Goal: Task Accomplishment & Management: Manage account settings

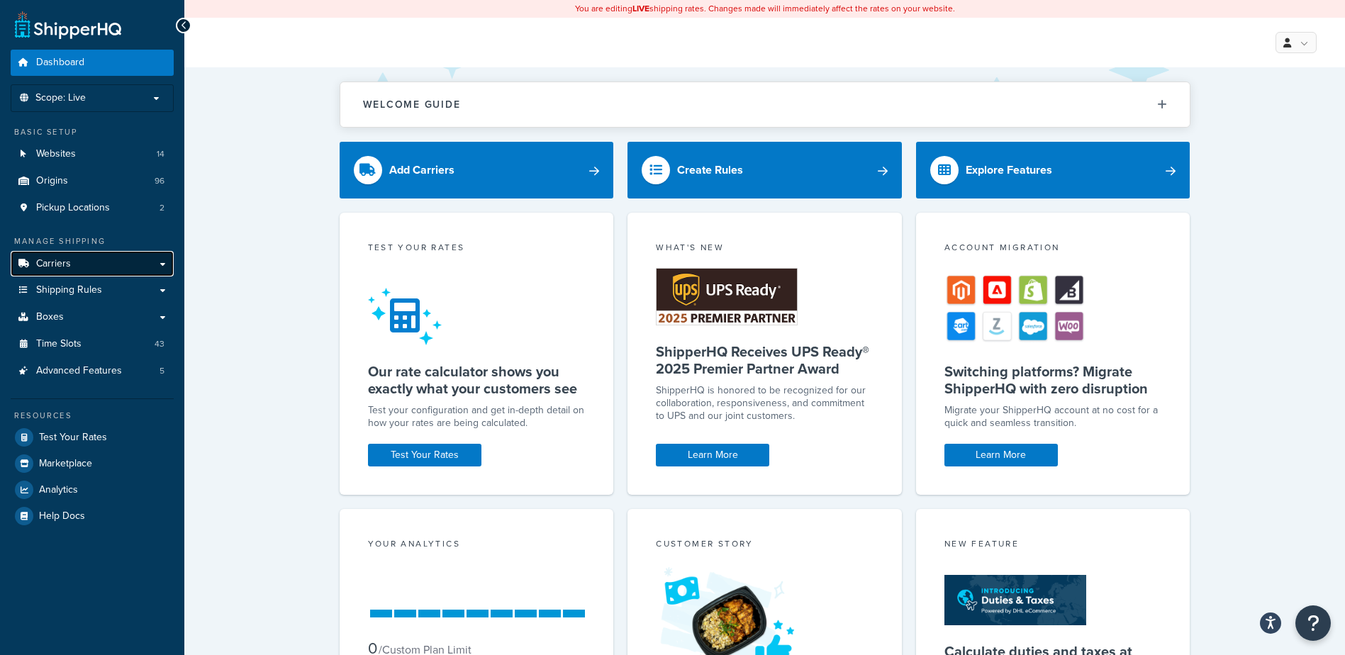
click at [88, 264] on link "Carriers" at bounding box center [92, 264] width 163 height 26
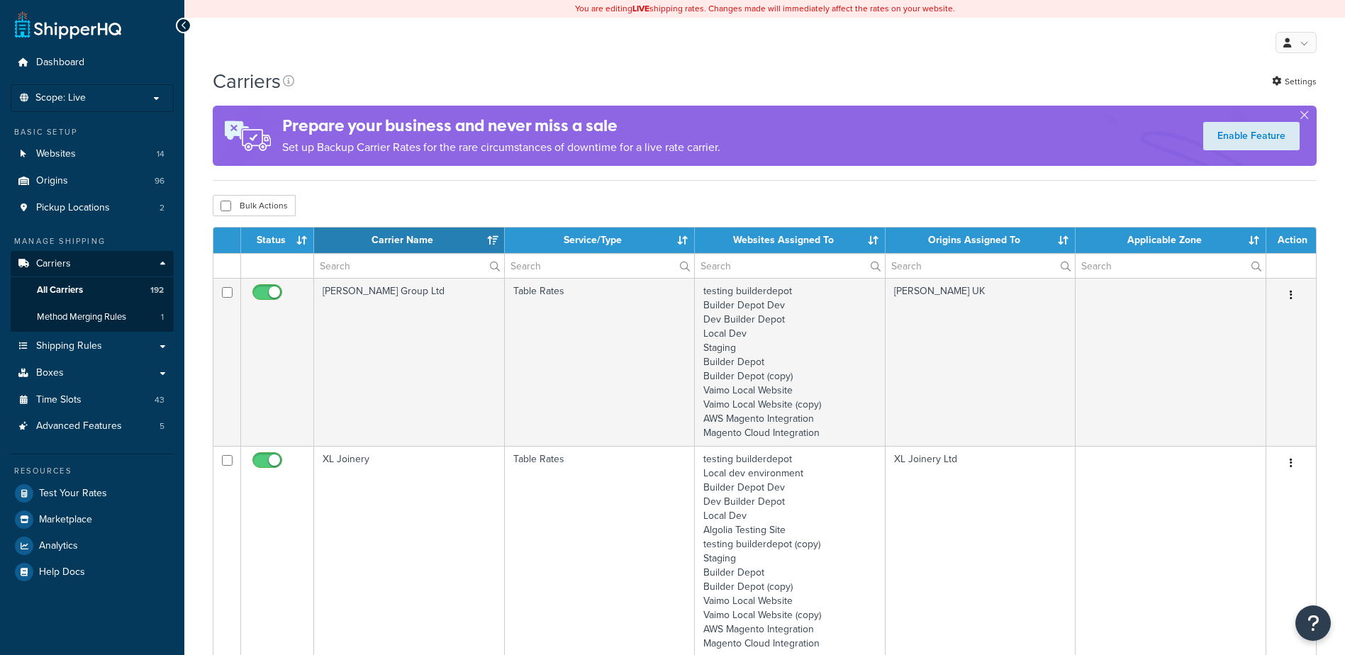
select select "15"
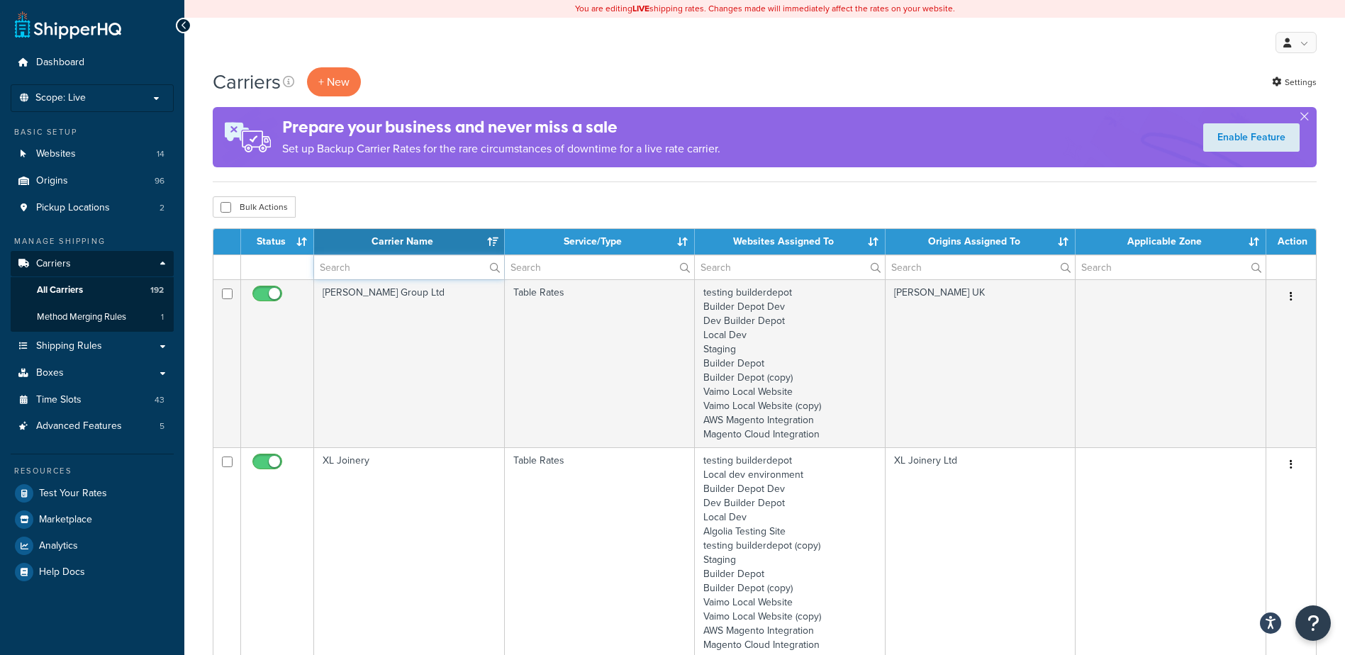
click at [342, 267] on input "text" at bounding box center [409, 267] width 190 height 24
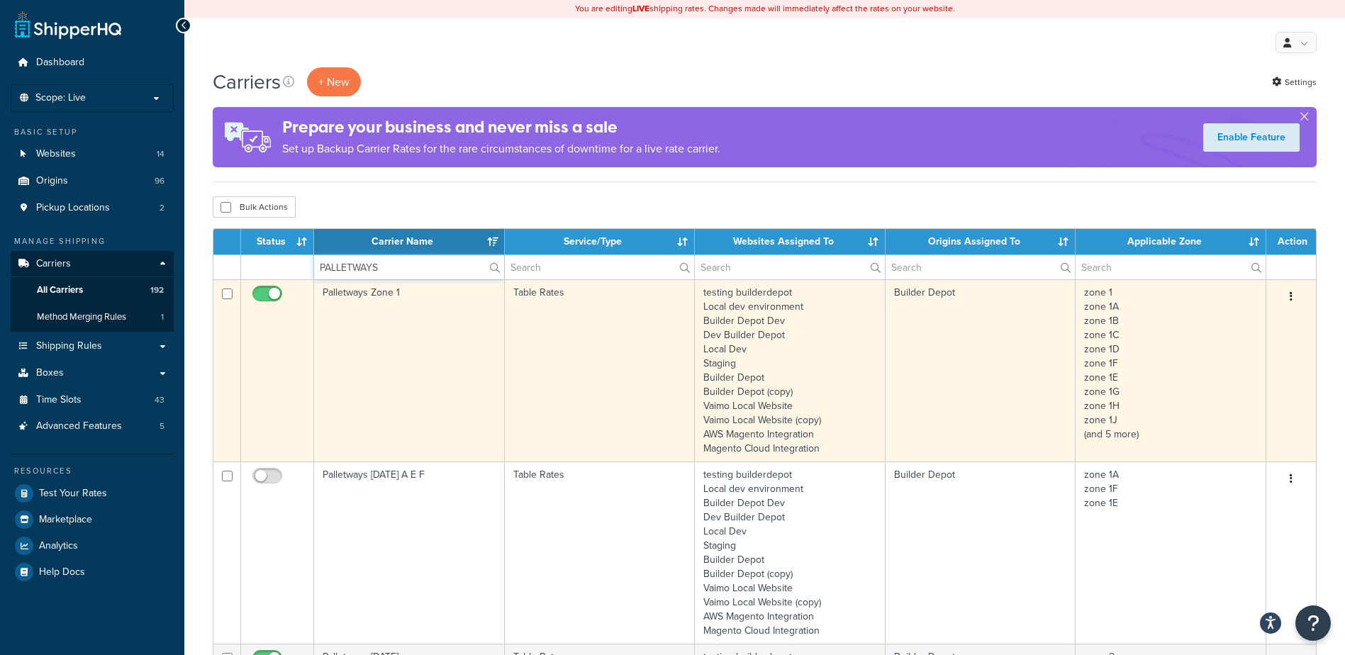
type input "PALLETWAYS"
click at [389, 388] on td "Palletways Zone 1" at bounding box center [409, 370] width 191 height 182
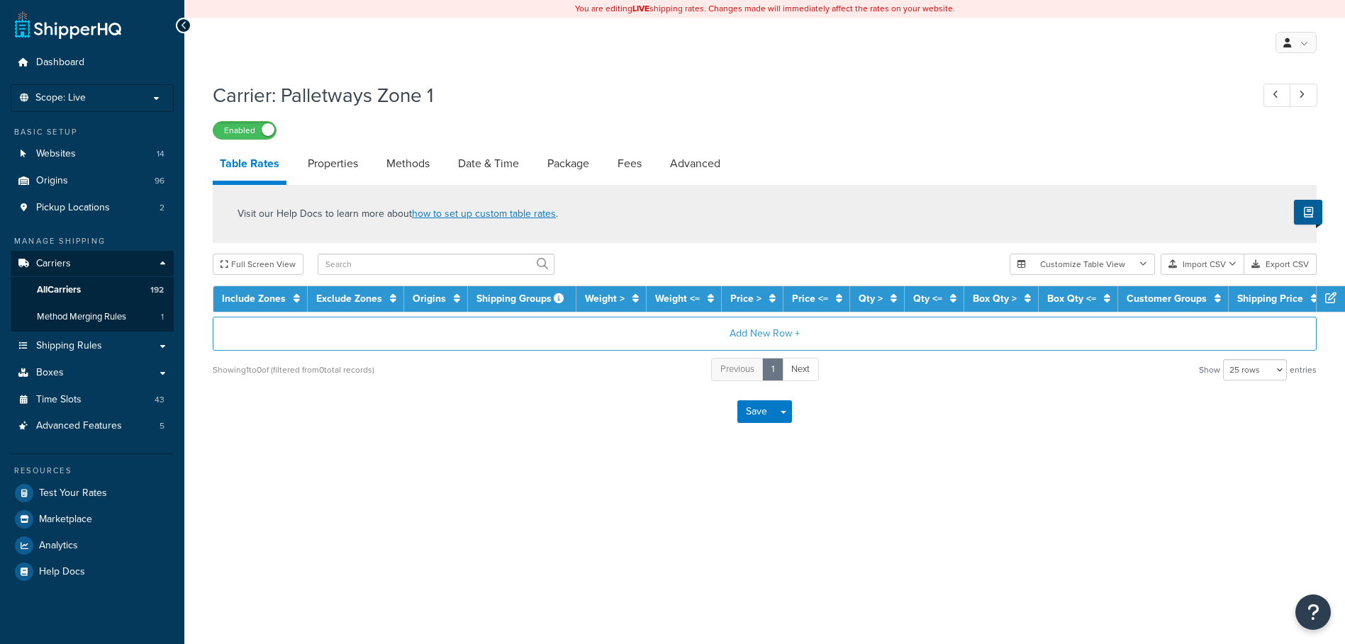
select select "25"
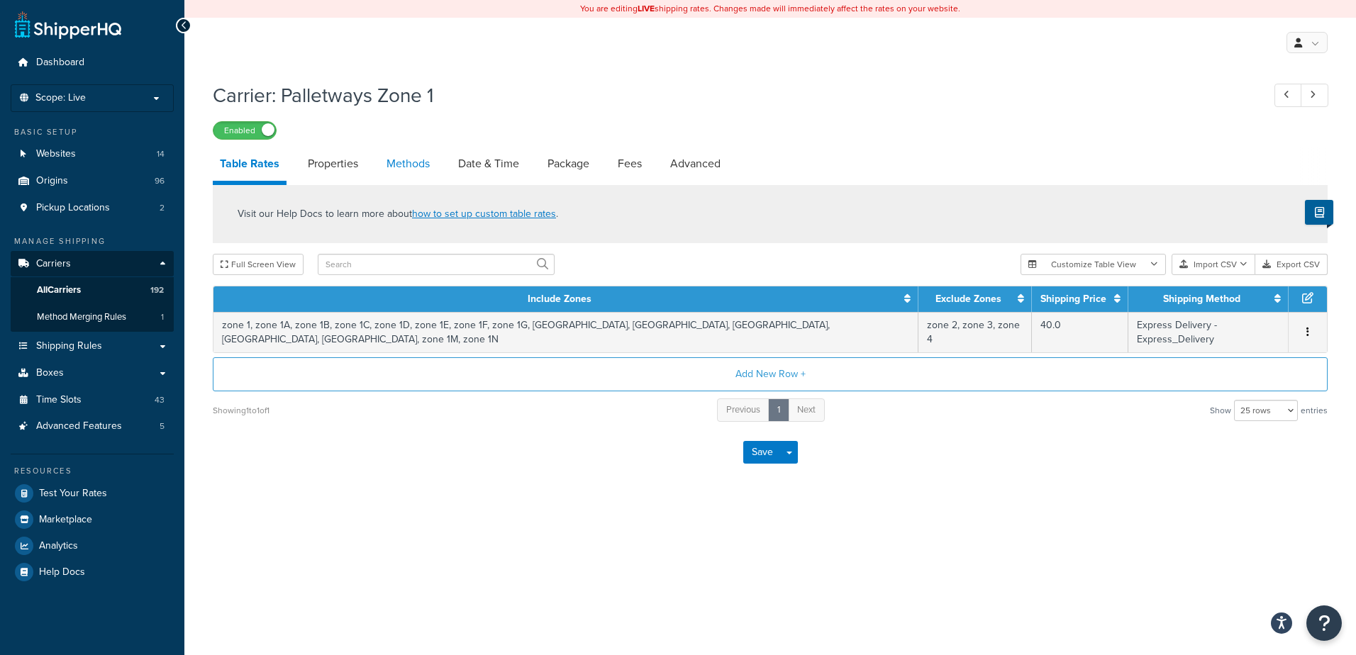
drag, startPoint x: 0, startPoint y: 0, endPoint x: 405, endPoint y: 155, distance: 433.3
click at [405, 155] on link "Methods" at bounding box center [407, 164] width 57 height 34
select select "25"
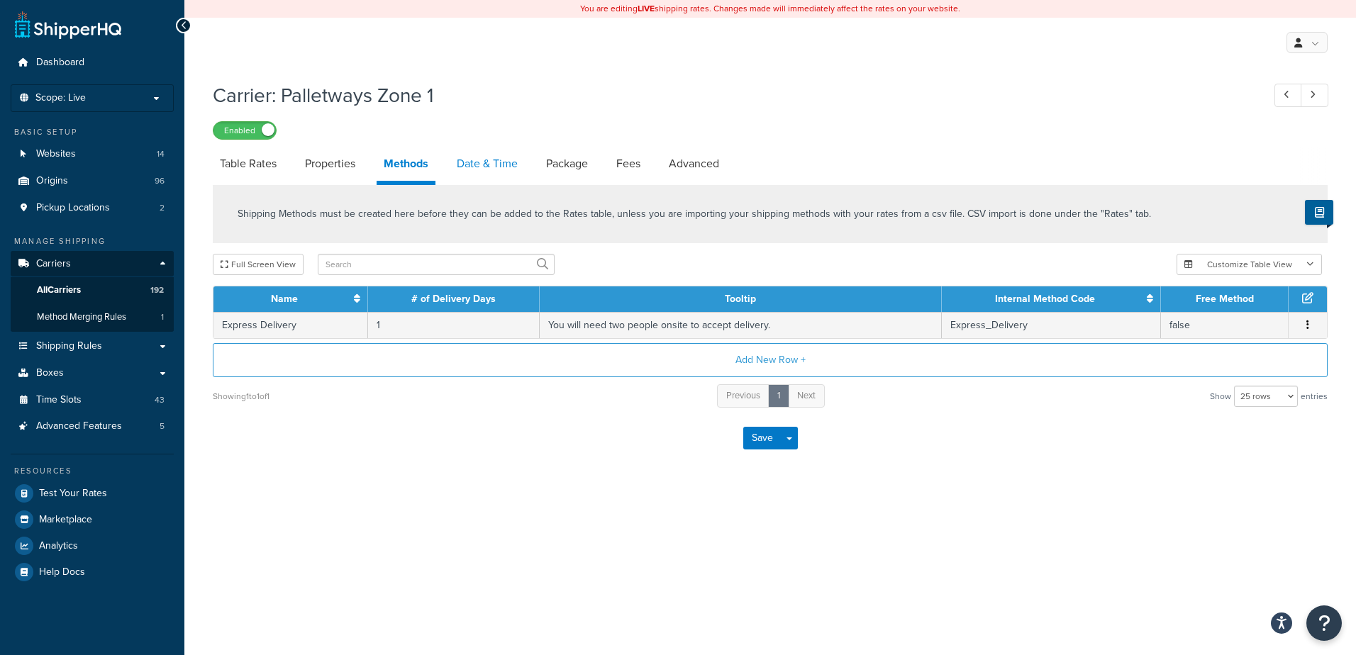
click at [487, 163] on link "Date & Time" at bounding box center [486, 164] width 75 height 34
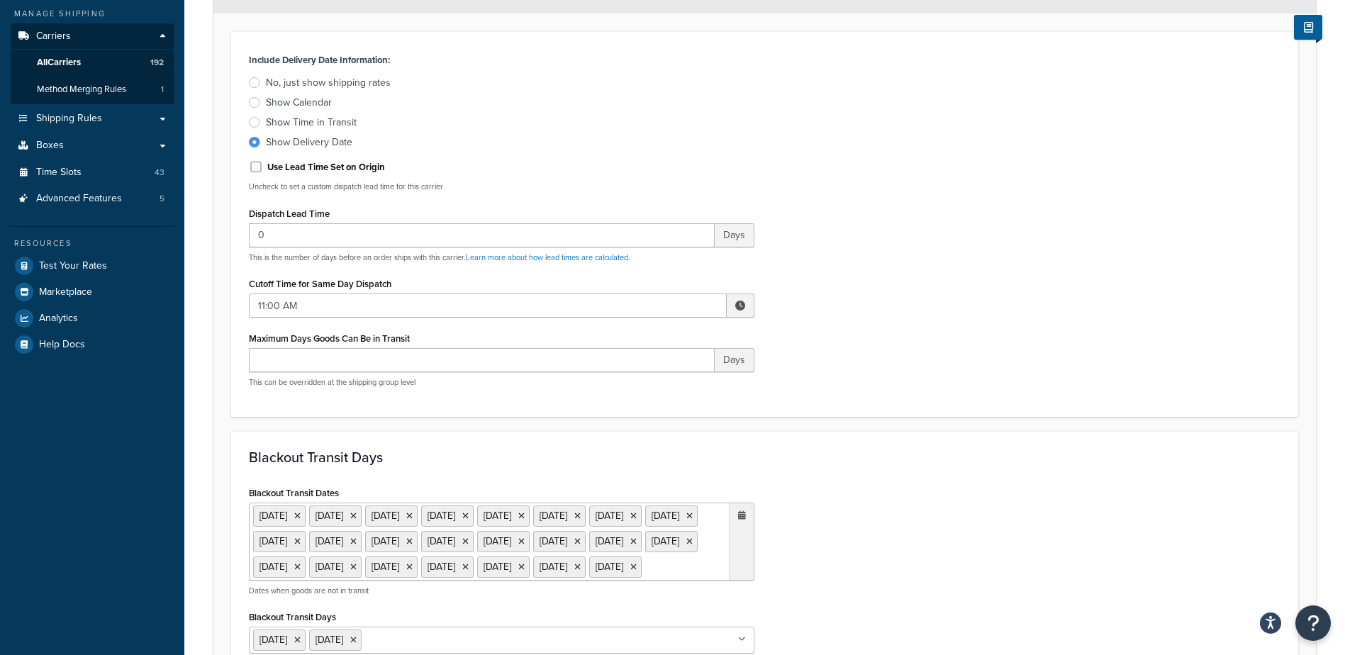
scroll to position [213, 0]
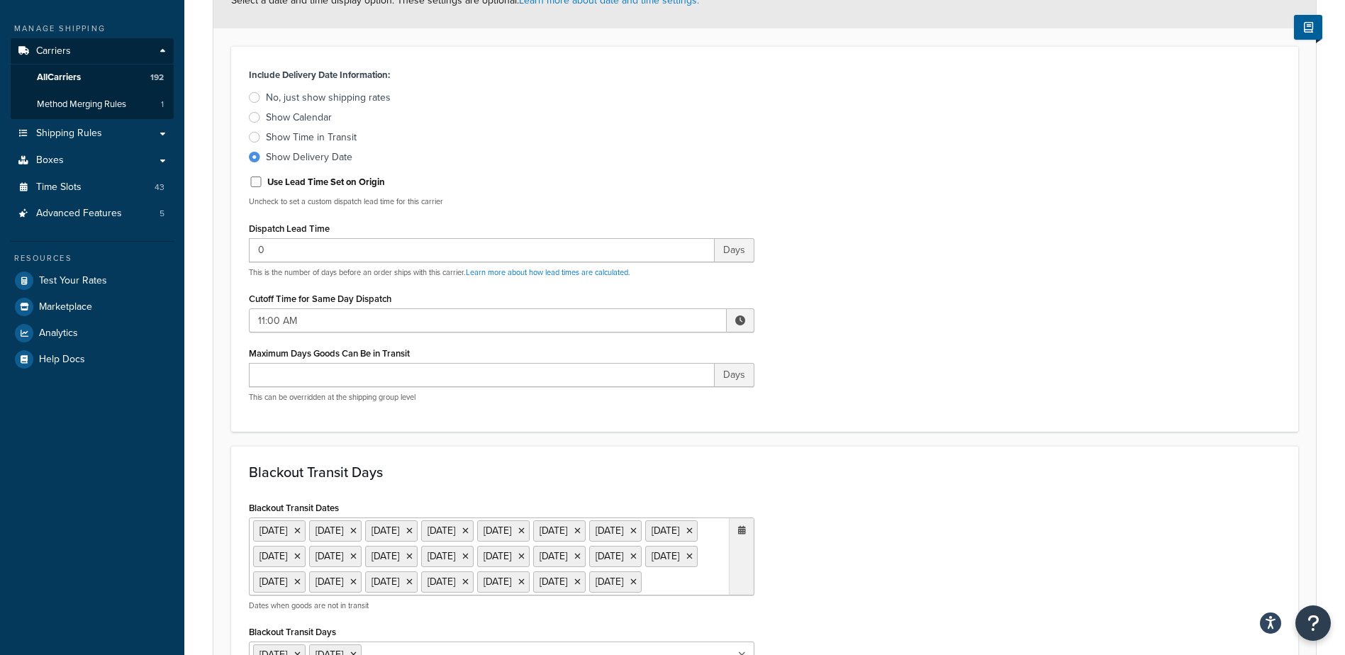
click at [745, 315] on span at bounding box center [741, 320] width 28 height 24
click at [632, 357] on span "▲" at bounding box center [636, 351] width 28 height 28
click at [632, 356] on span "▲" at bounding box center [636, 351] width 28 height 28
click at [632, 357] on span "▲" at bounding box center [636, 351] width 28 height 28
type input "2:00 PM"
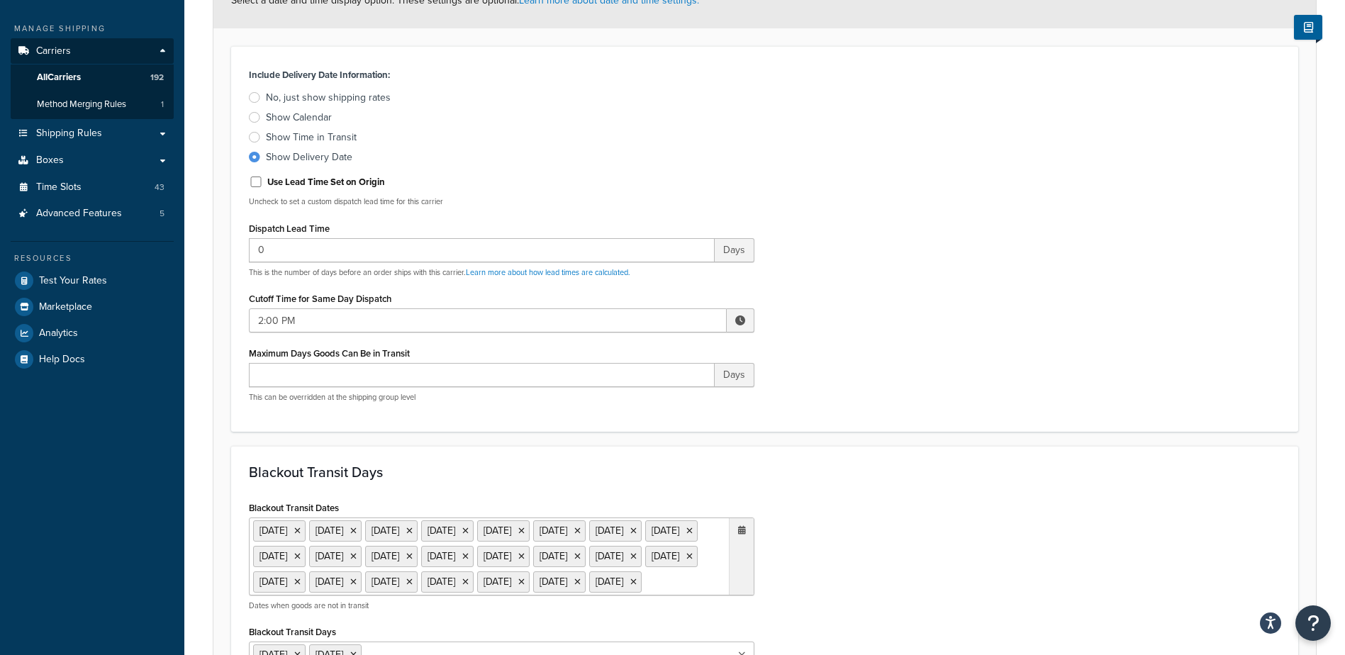
click at [819, 346] on div "Include Delivery Date Information: No, just show shipping rates Show Calendar S…" at bounding box center [764, 239] width 1053 height 349
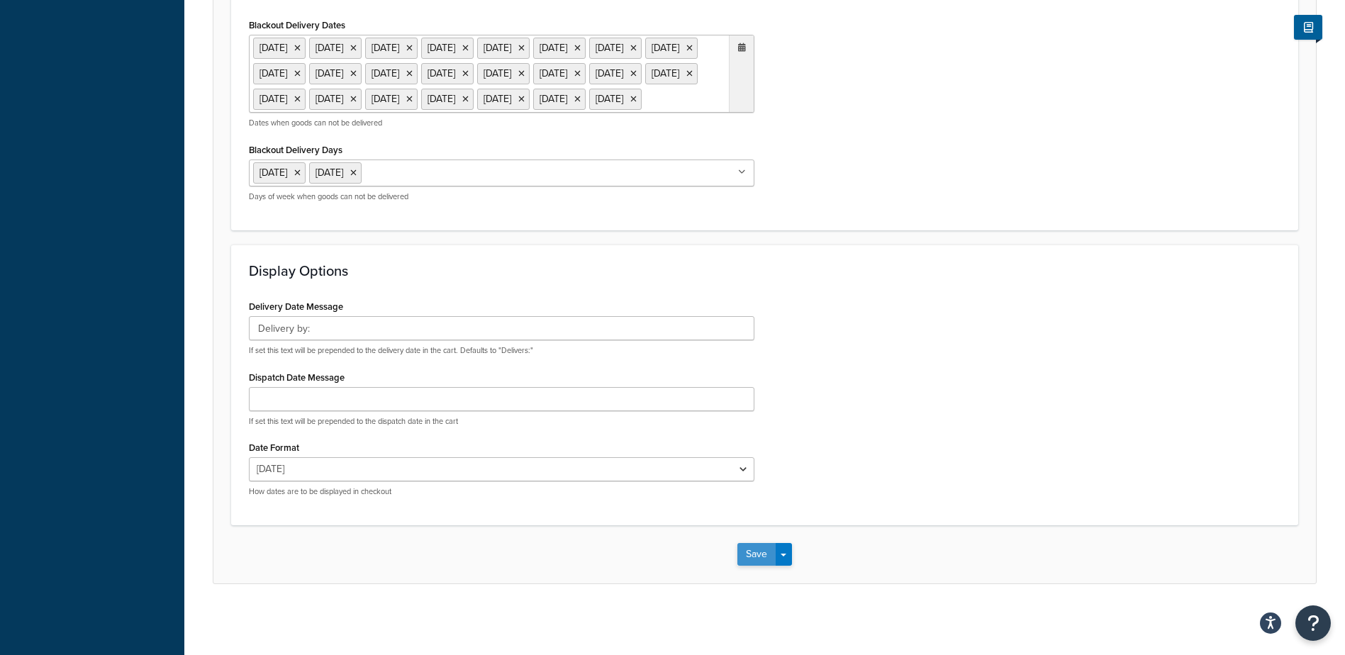
scroll to position [1078, 0]
click at [750, 548] on button "Save" at bounding box center [756, 554] width 38 height 23
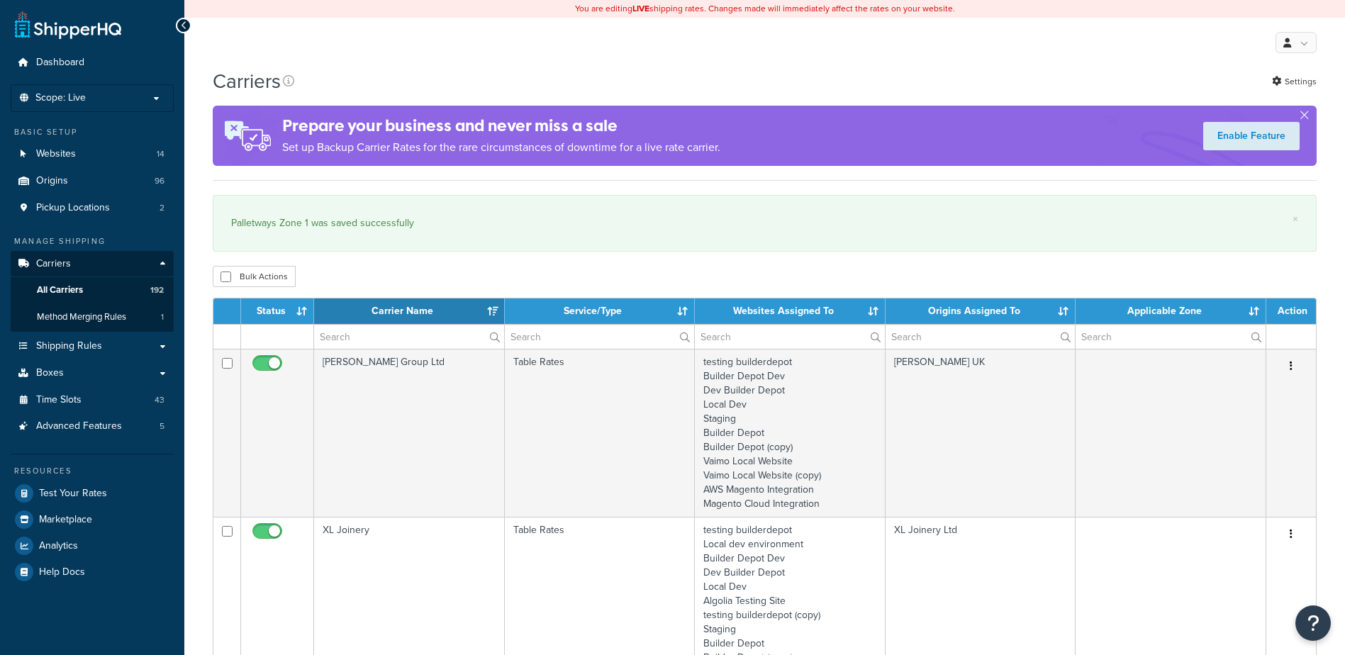
select select "15"
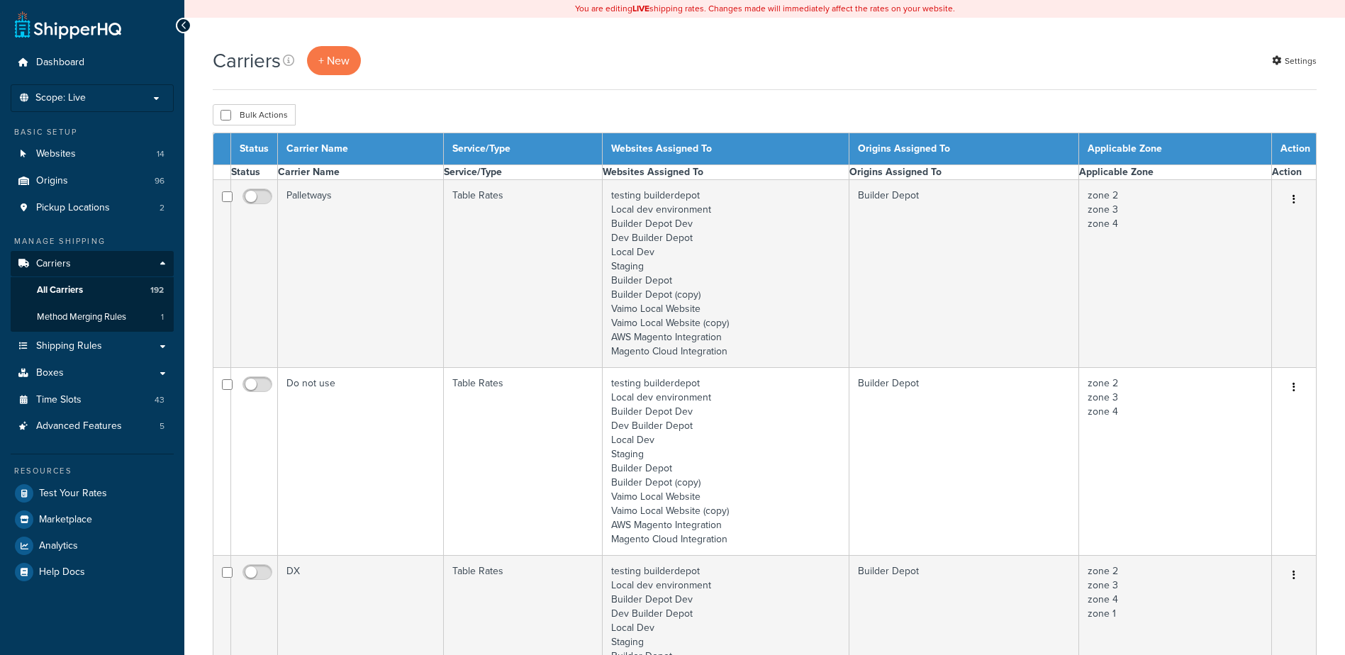
select select "15"
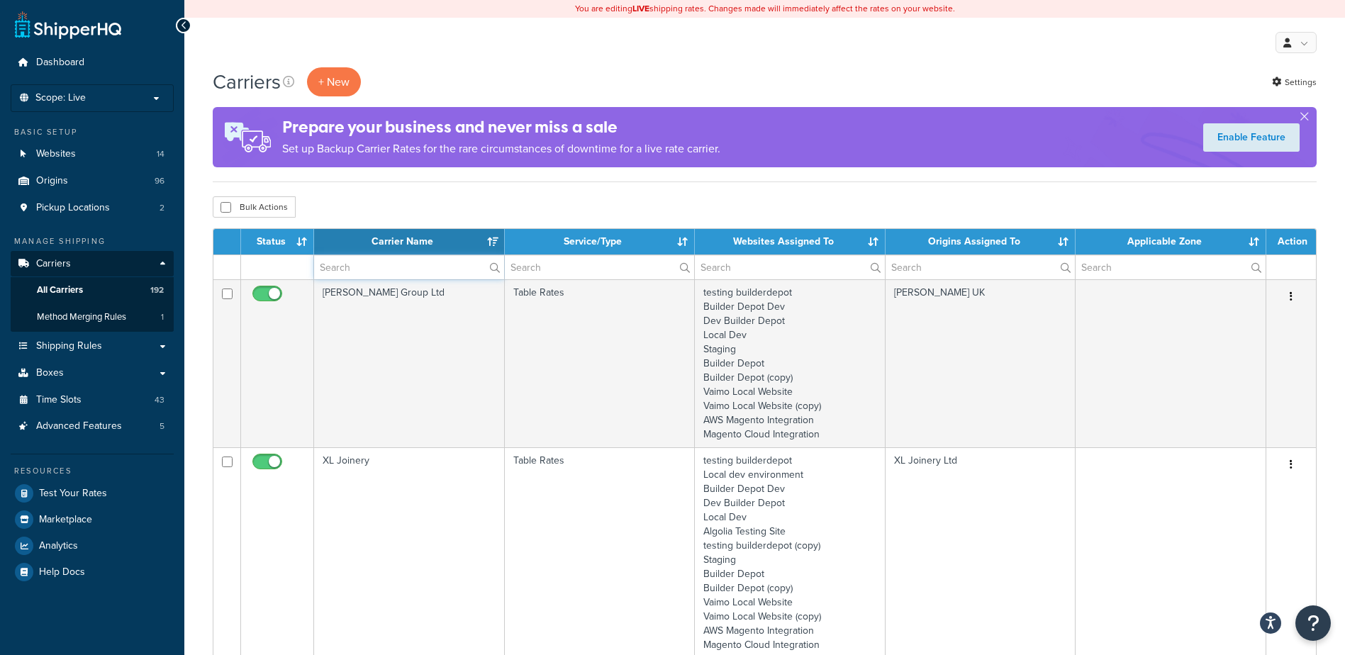
click at [375, 262] on input "text" at bounding box center [409, 267] width 190 height 24
click at [382, 272] on input "text" at bounding box center [409, 267] width 190 height 24
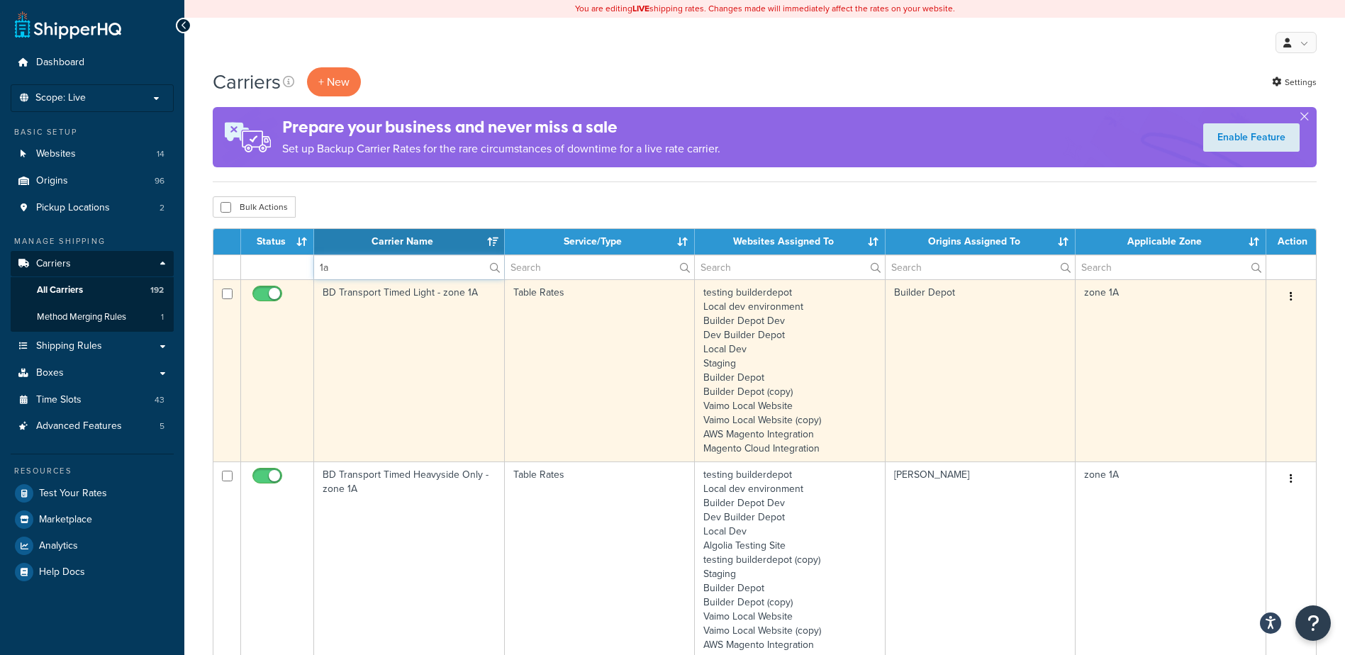
type input "1a"
click at [460, 340] on td "BD Transport Timed Light - zone 1A" at bounding box center [409, 370] width 191 height 182
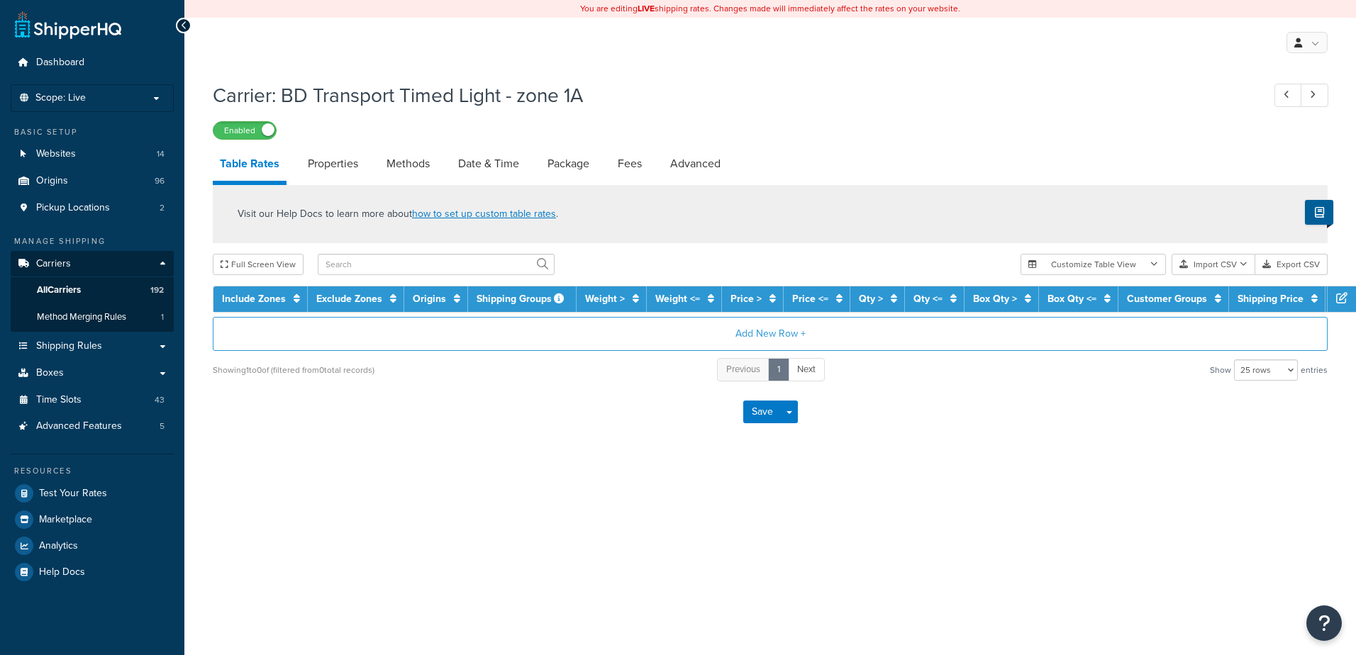
select select "25"
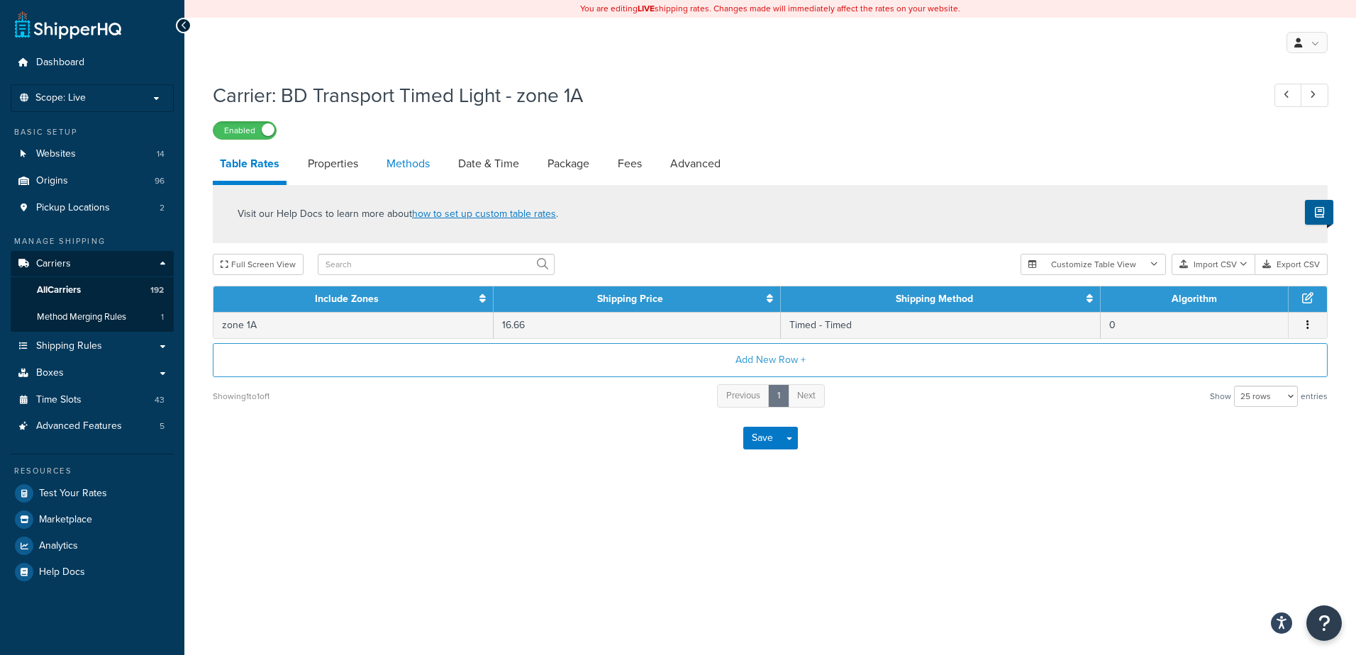
click at [401, 164] on link "Methods" at bounding box center [407, 164] width 57 height 34
select select "25"
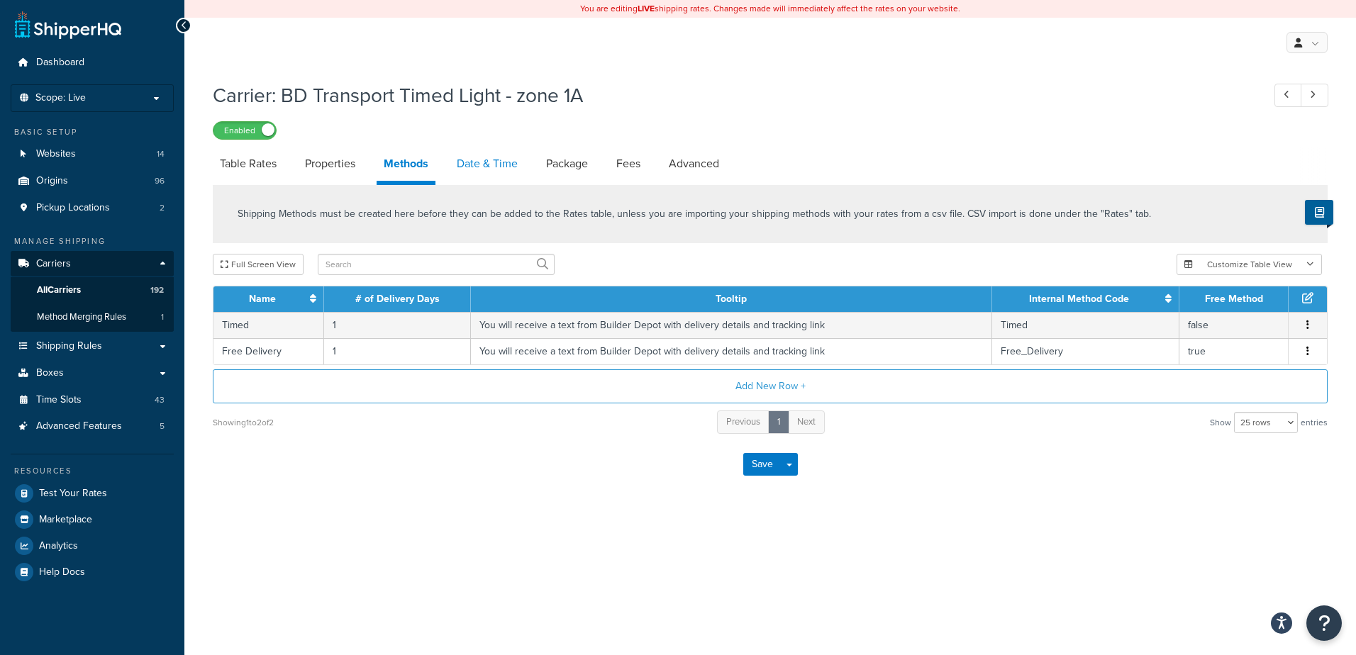
click at [482, 162] on link "Date & Time" at bounding box center [486, 164] width 75 height 34
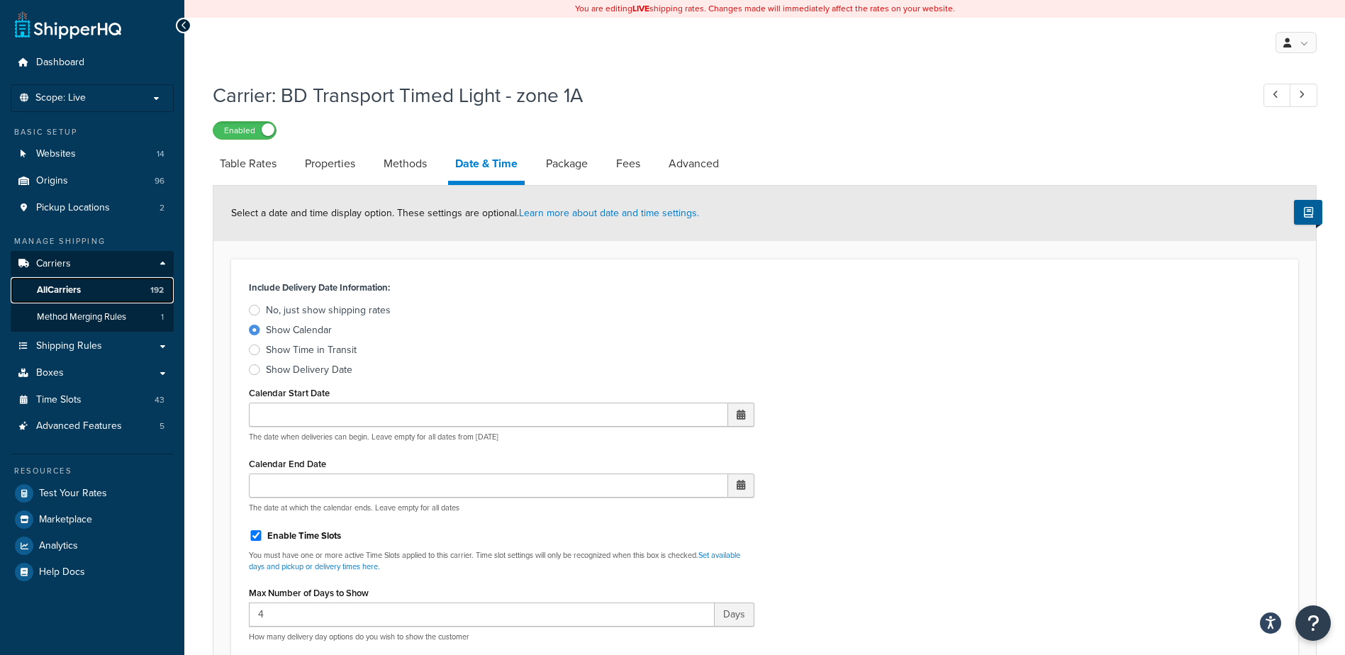
click at [64, 291] on span "All Carriers" at bounding box center [59, 290] width 44 height 12
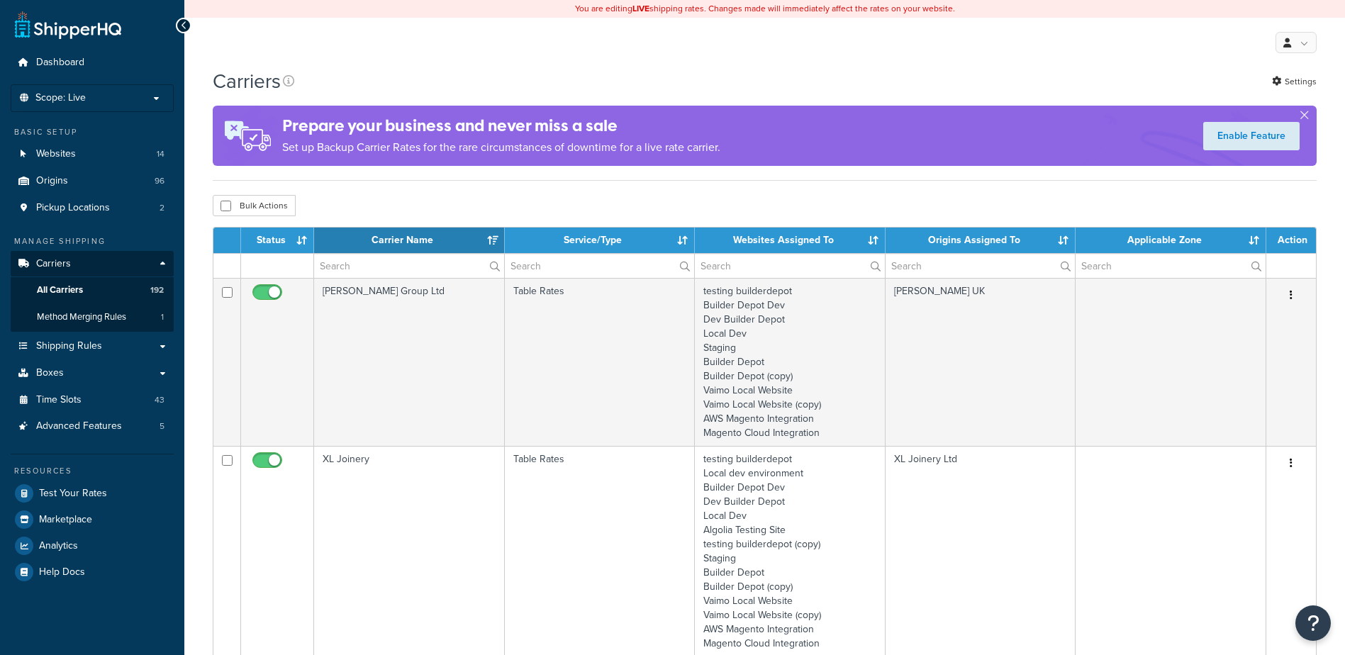
select select "15"
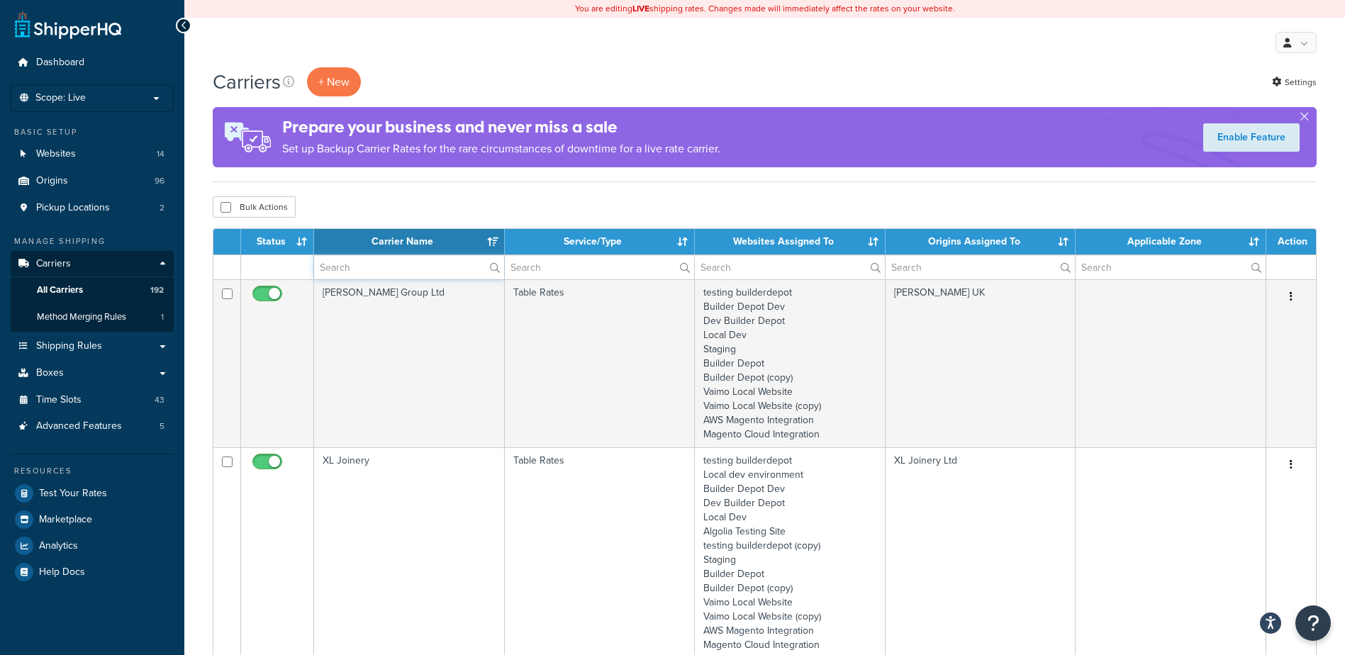
click at [333, 267] on input "text" at bounding box center [409, 267] width 190 height 24
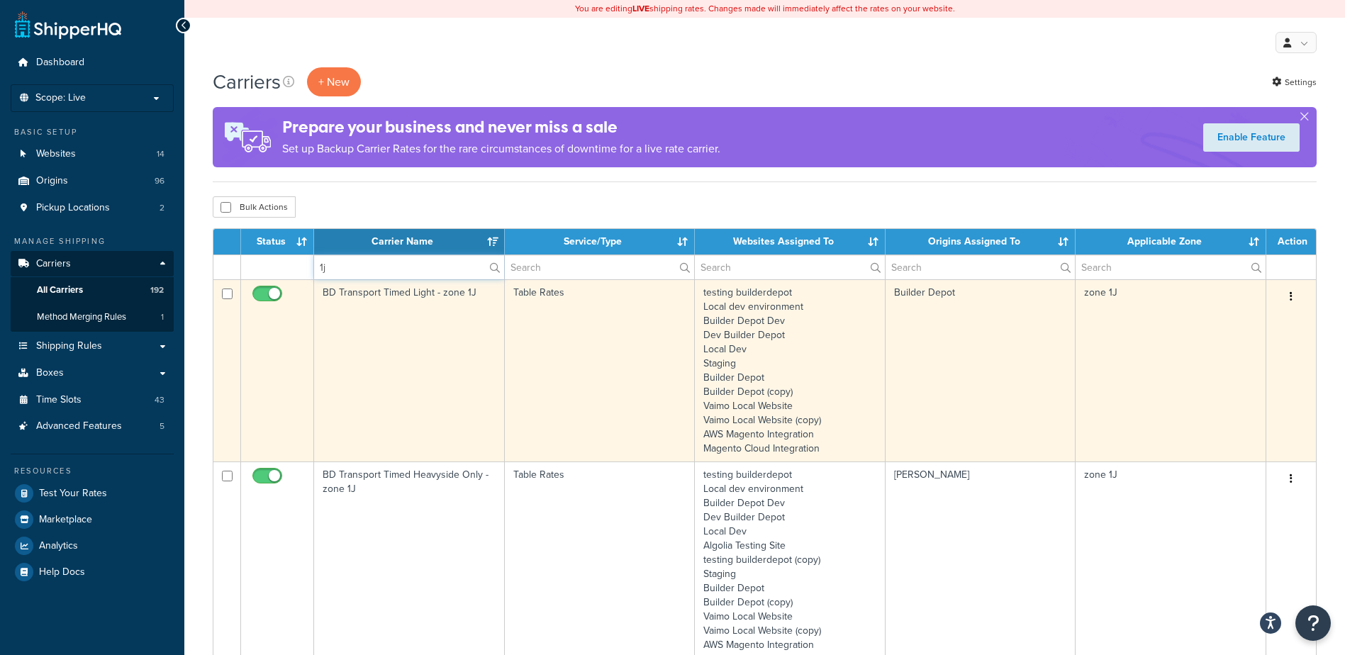
type input "1j"
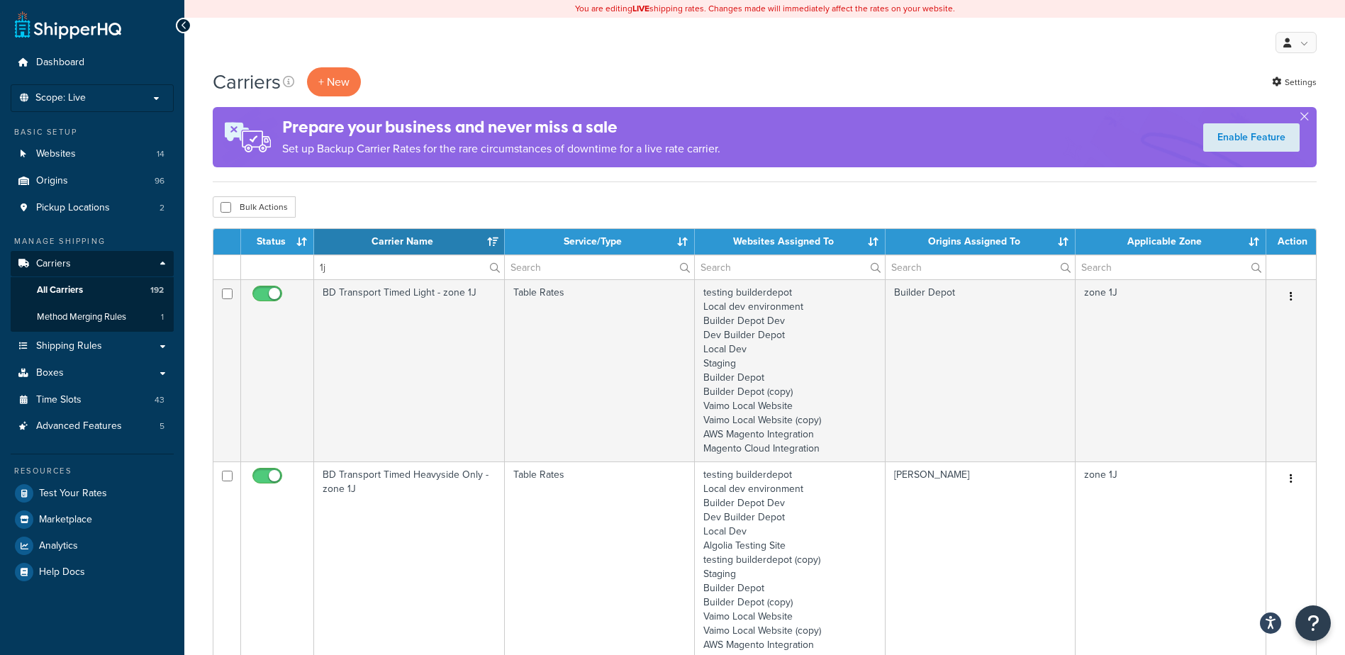
click at [393, 347] on td "BD Transport Timed Light - zone 1J" at bounding box center [409, 370] width 191 height 182
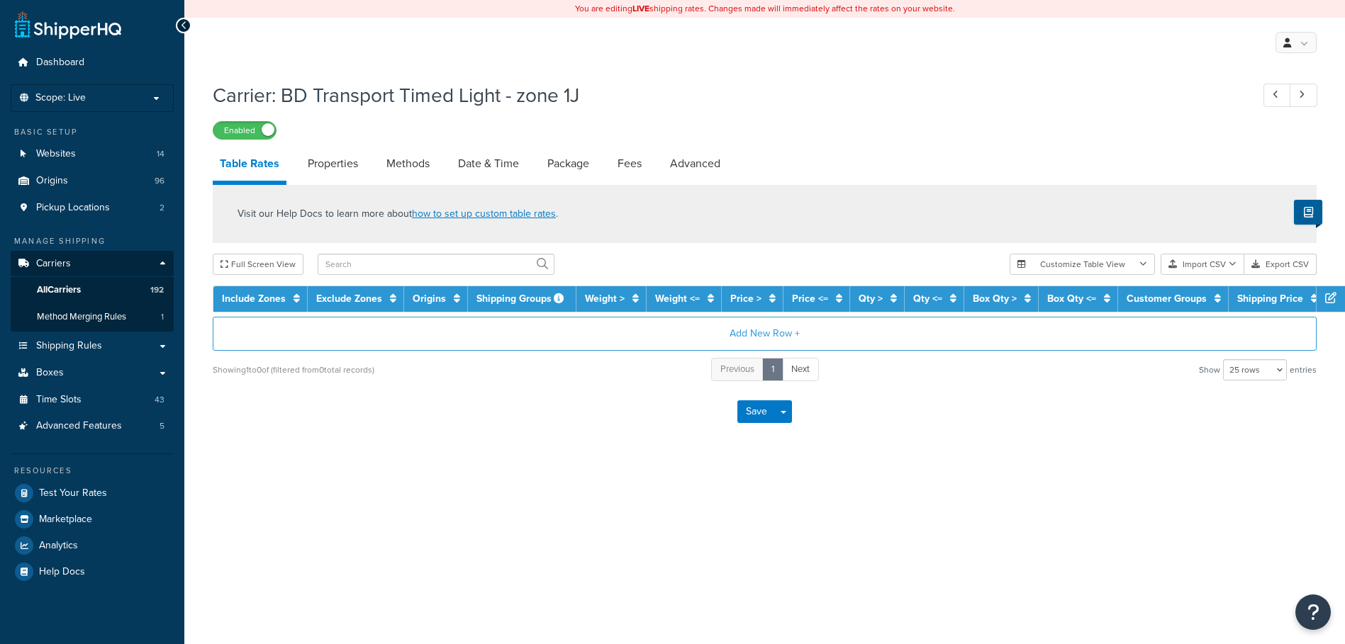
select select "25"
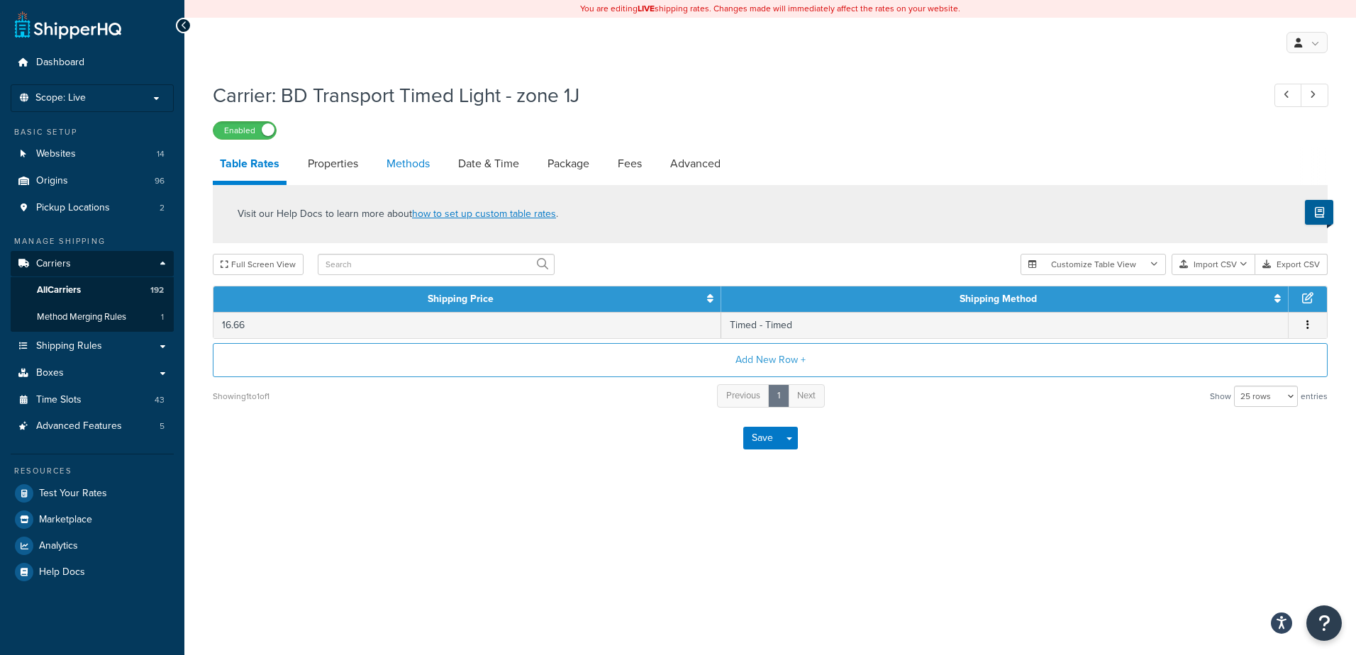
drag, startPoint x: 0, startPoint y: 0, endPoint x: 408, endPoint y: 166, distance: 440.8
click at [408, 166] on link "Methods" at bounding box center [407, 164] width 57 height 34
select select "25"
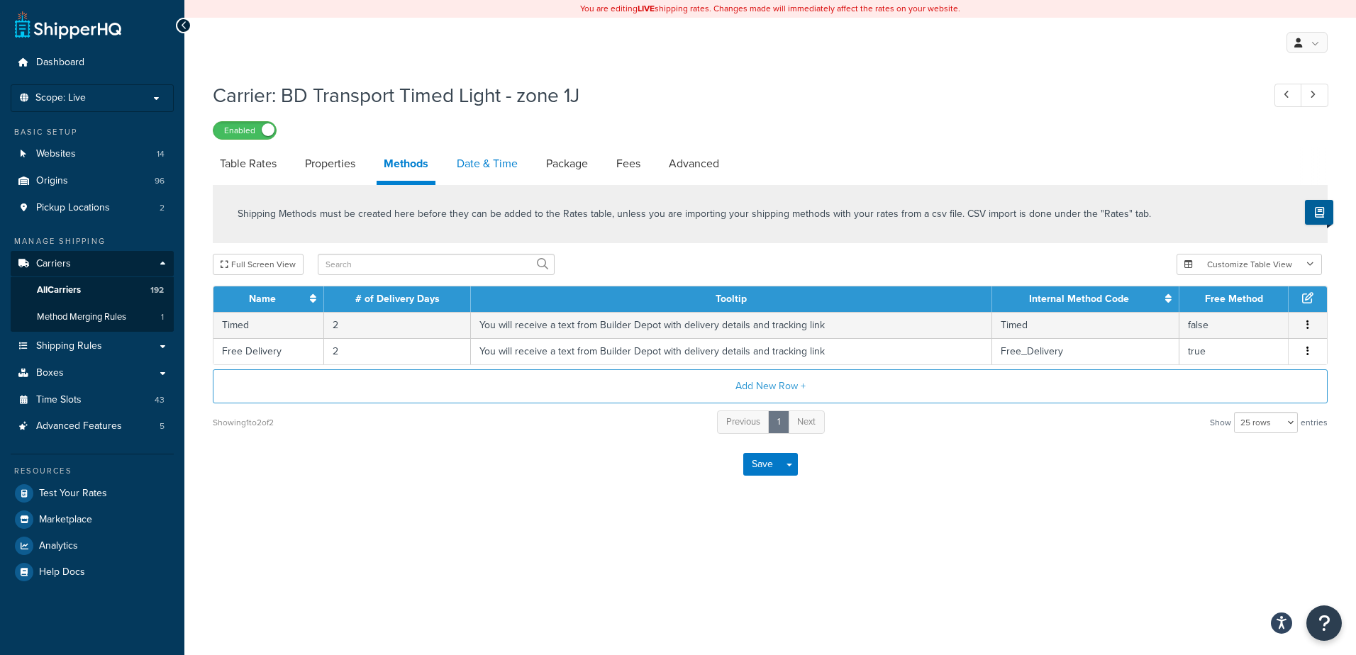
click at [479, 160] on link "Date & Time" at bounding box center [486, 164] width 75 height 34
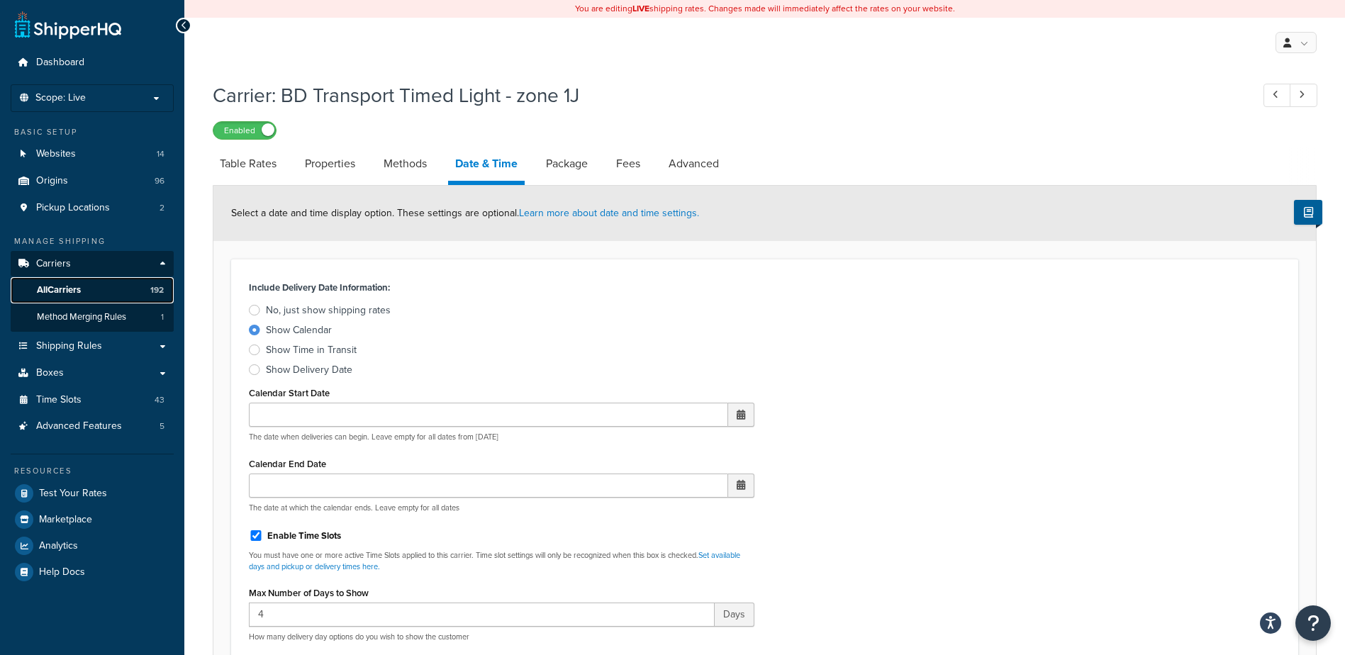
click at [59, 289] on span "All Carriers" at bounding box center [59, 290] width 44 height 12
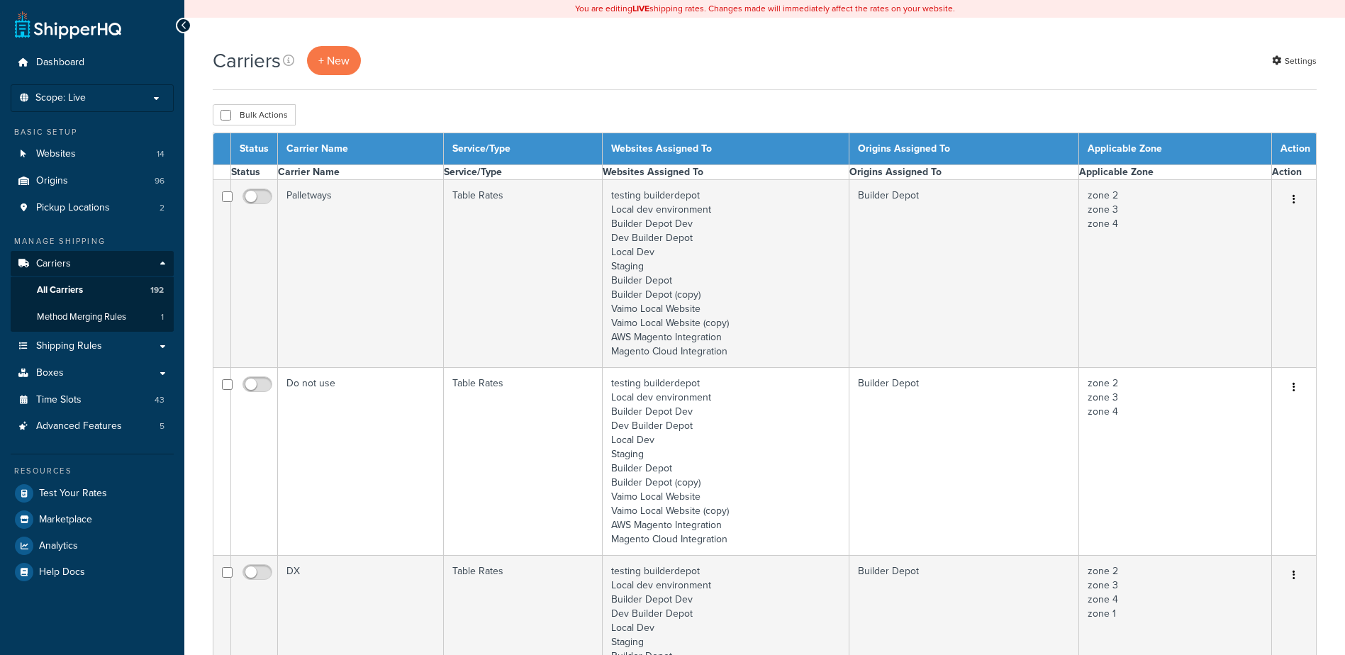
select select "15"
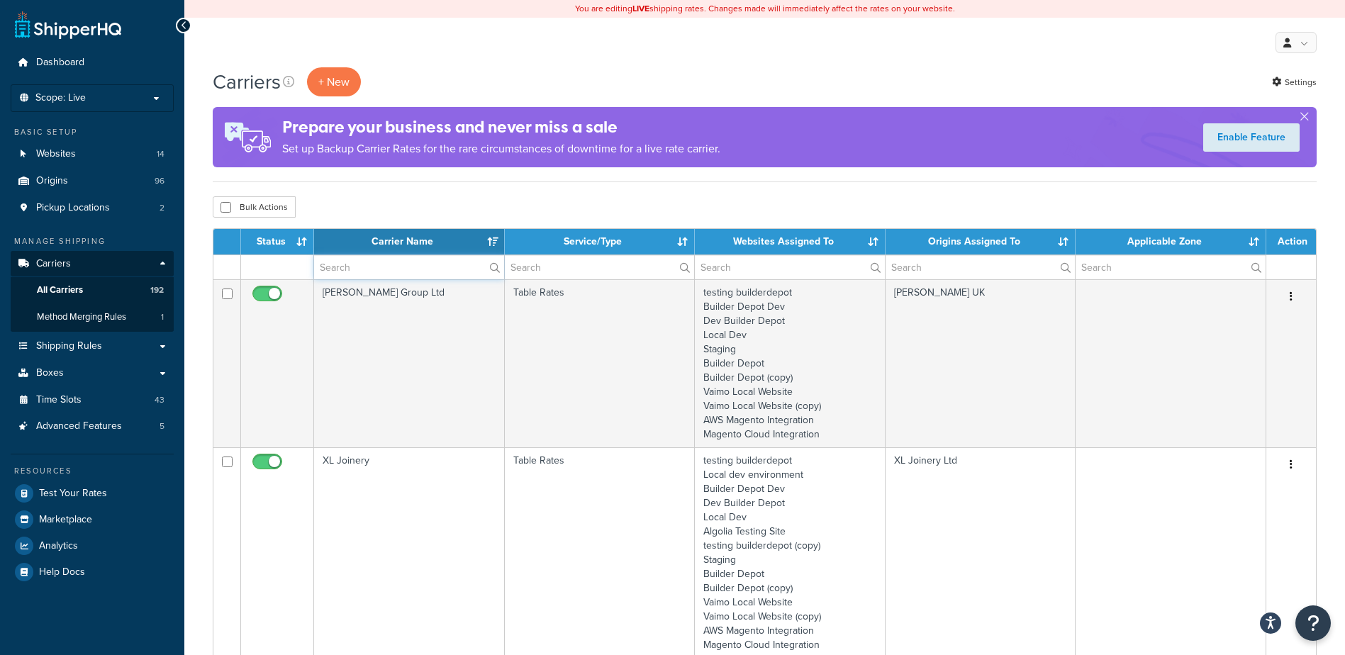
click at [342, 264] on input "text" at bounding box center [409, 267] width 190 height 24
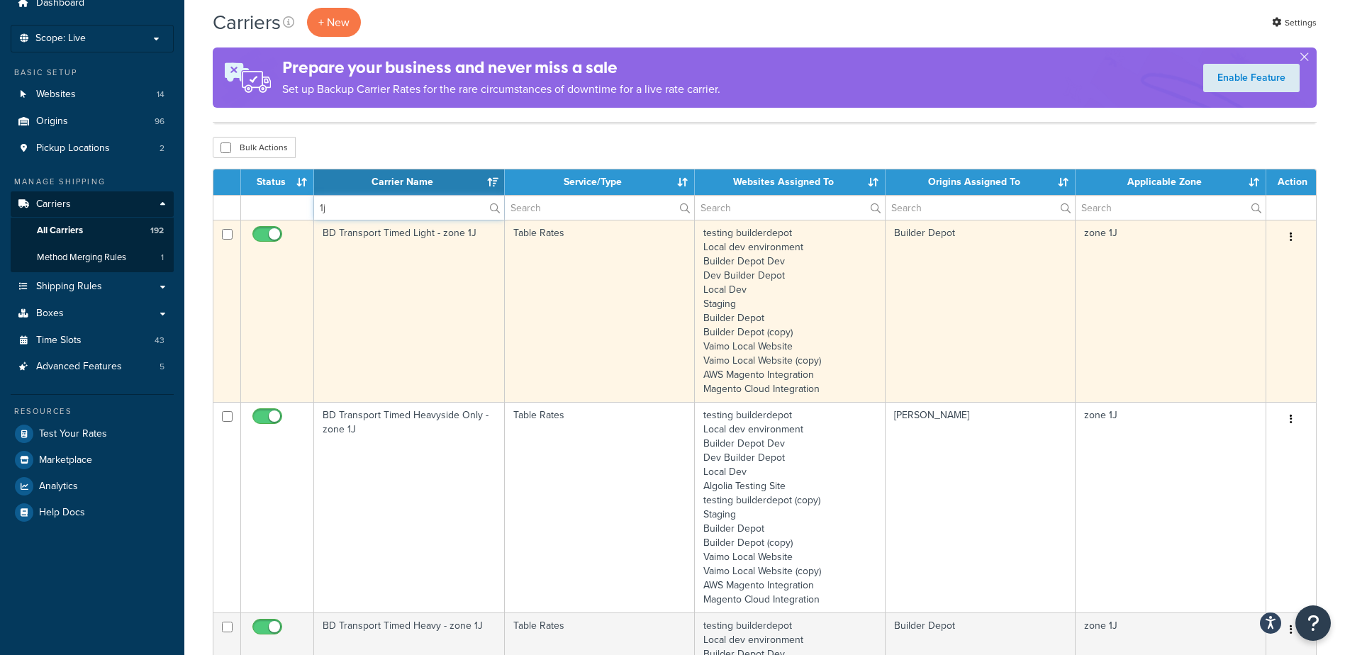
scroll to position [213, 0]
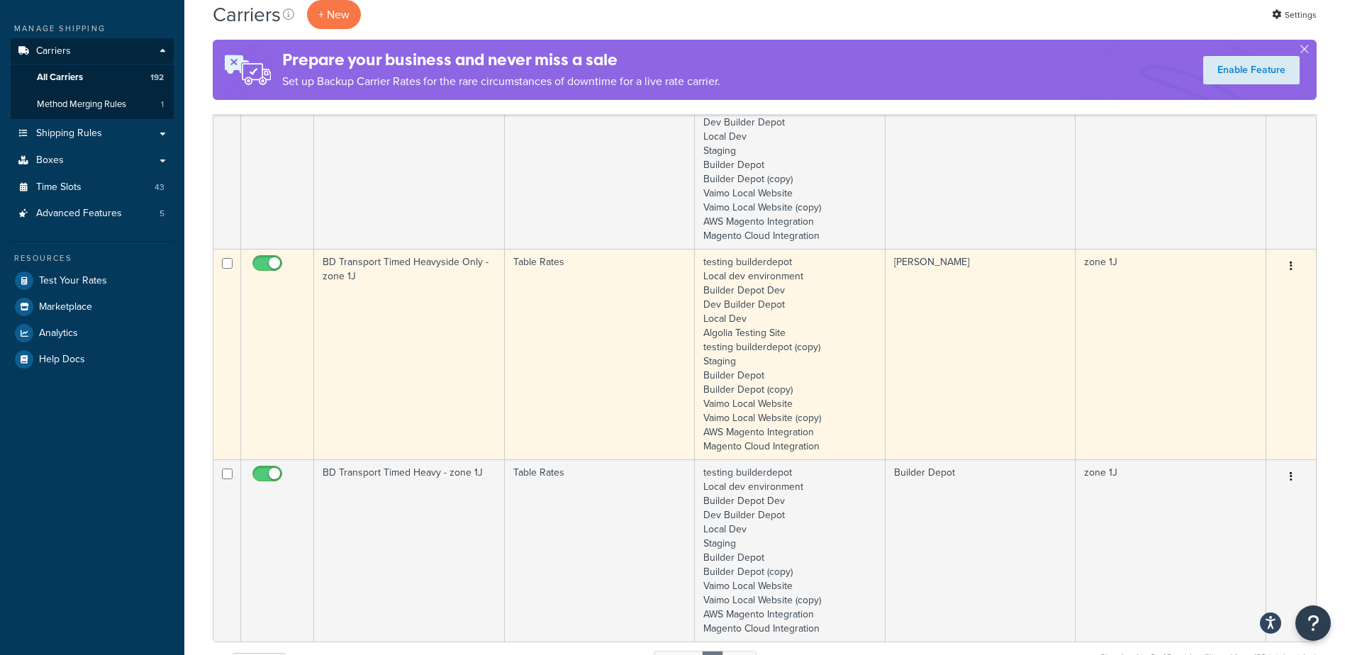
type input "1j"
click at [408, 331] on td "BD Transport Timed Heavyside Only - zone 1J" at bounding box center [409, 354] width 191 height 211
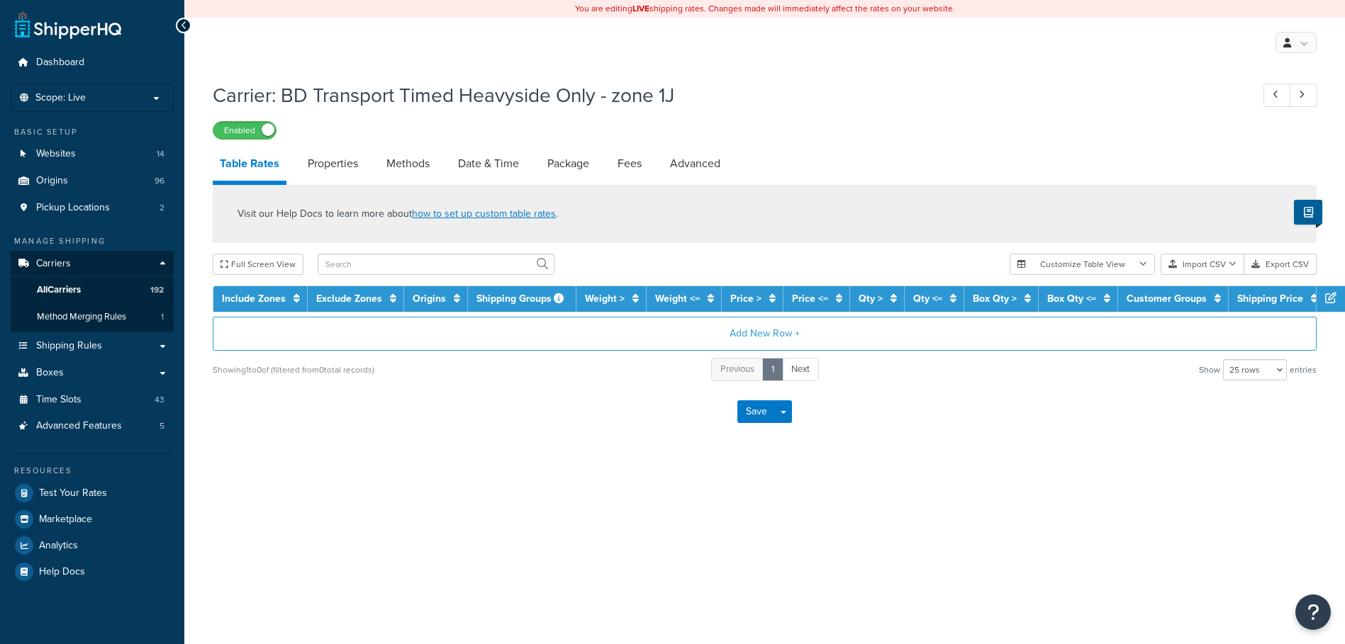
select select "25"
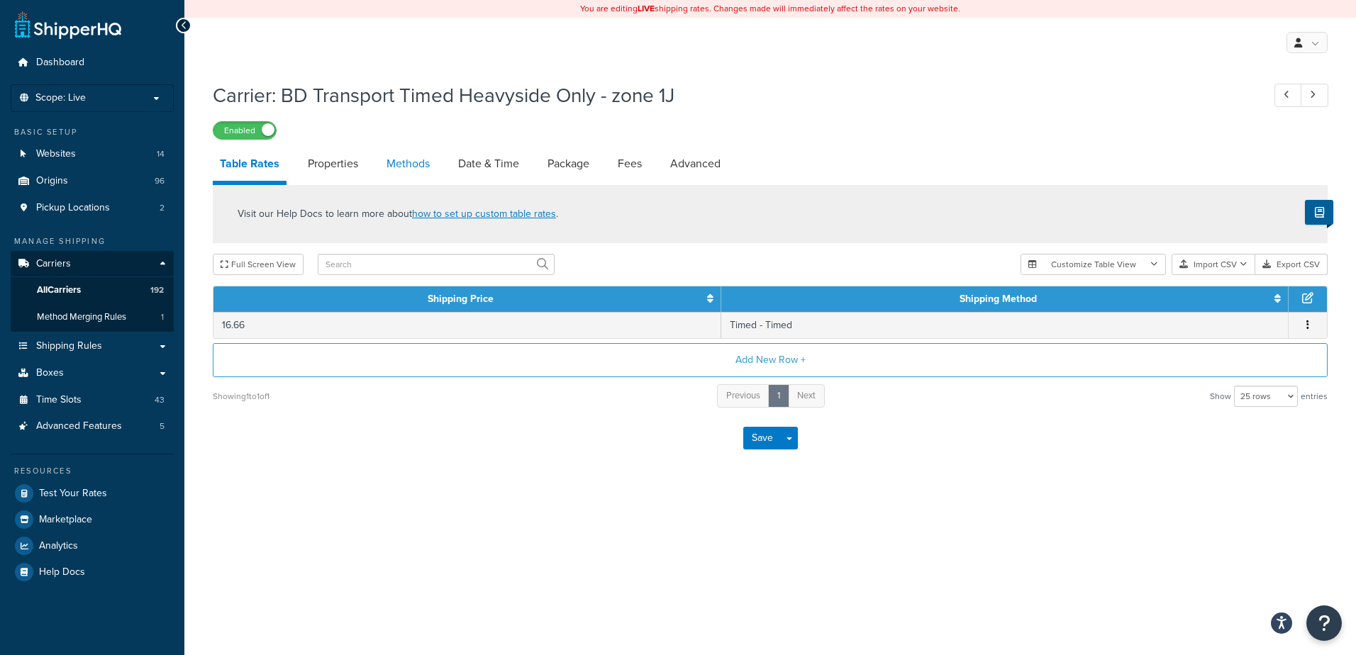
click at [396, 155] on link "Methods" at bounding box center [407, 164] width 57 height 34
select select "25"
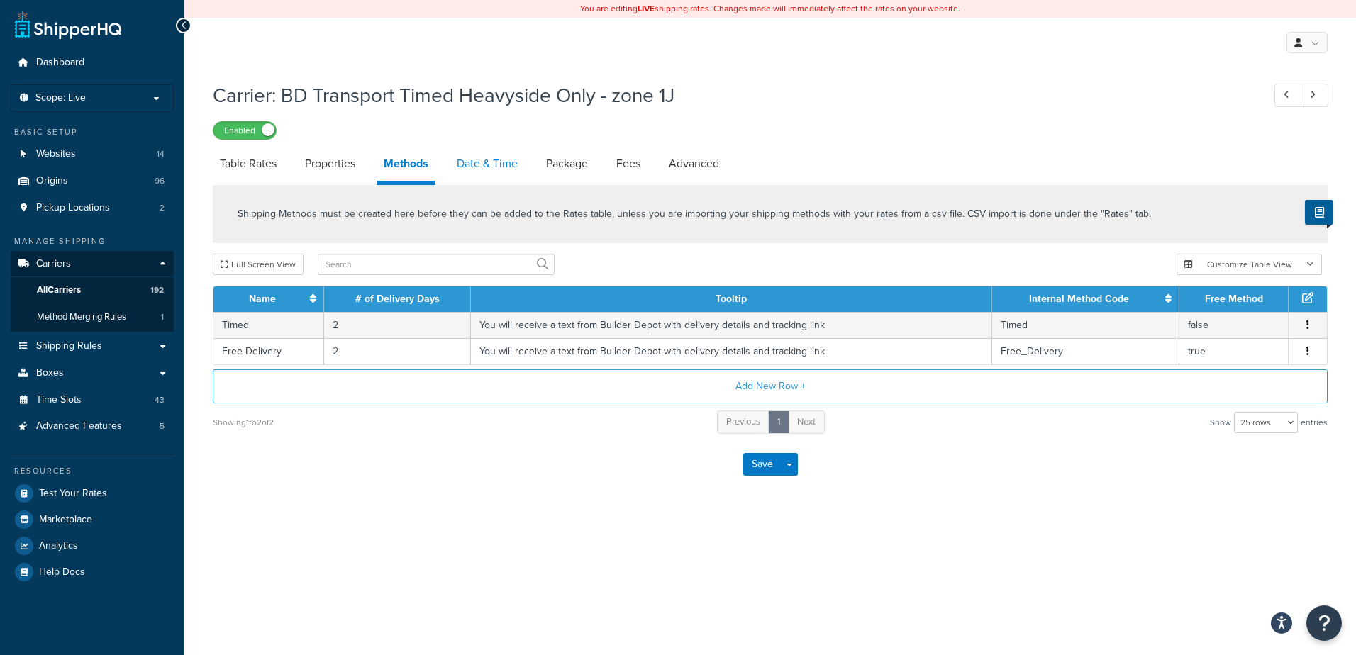
click at [517, 153] on link "Date & Time" at bounding box center [486, 164] width 75 height 34
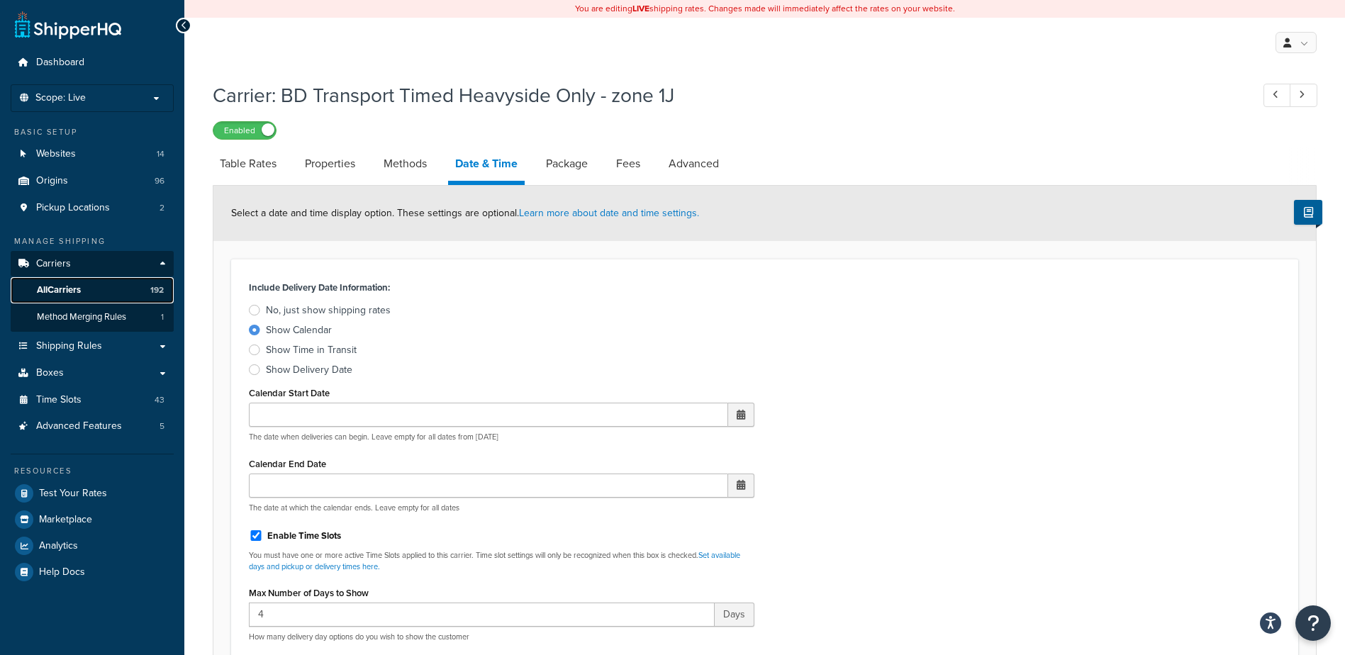
click at [98, 290] on link "All Carriers 192" at bounding box center [92, 290] width 163 height 26
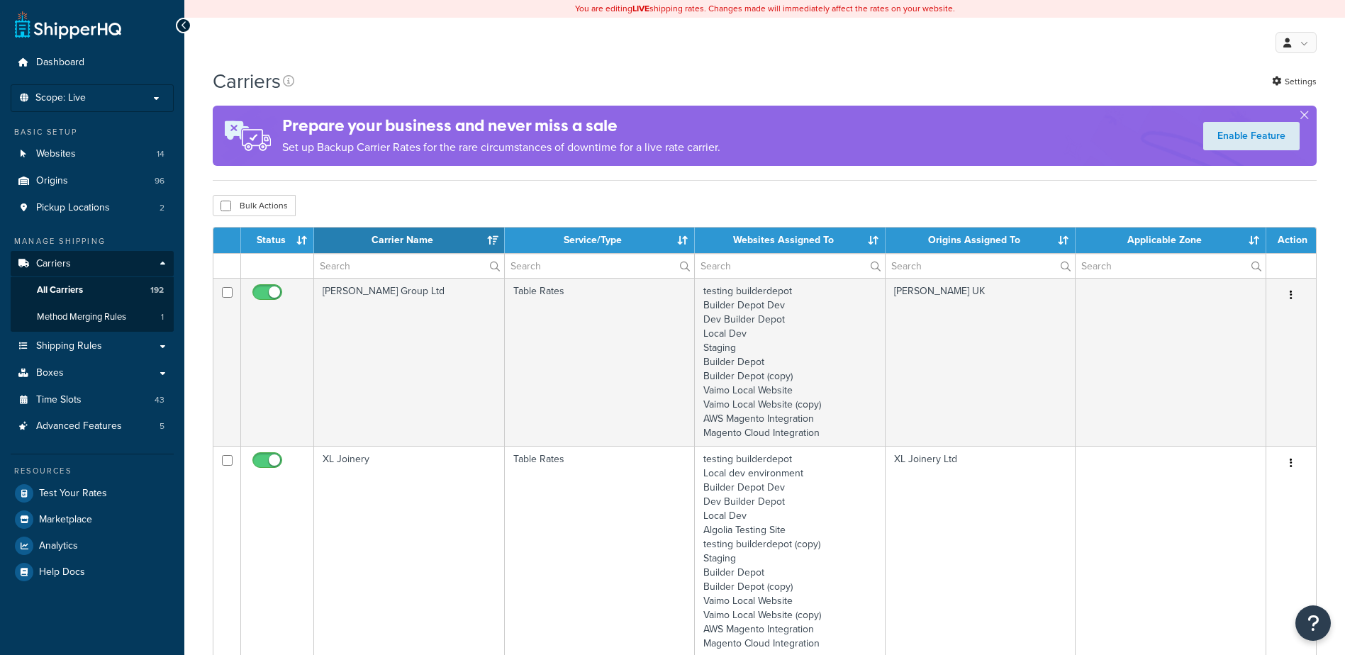
select select "15"
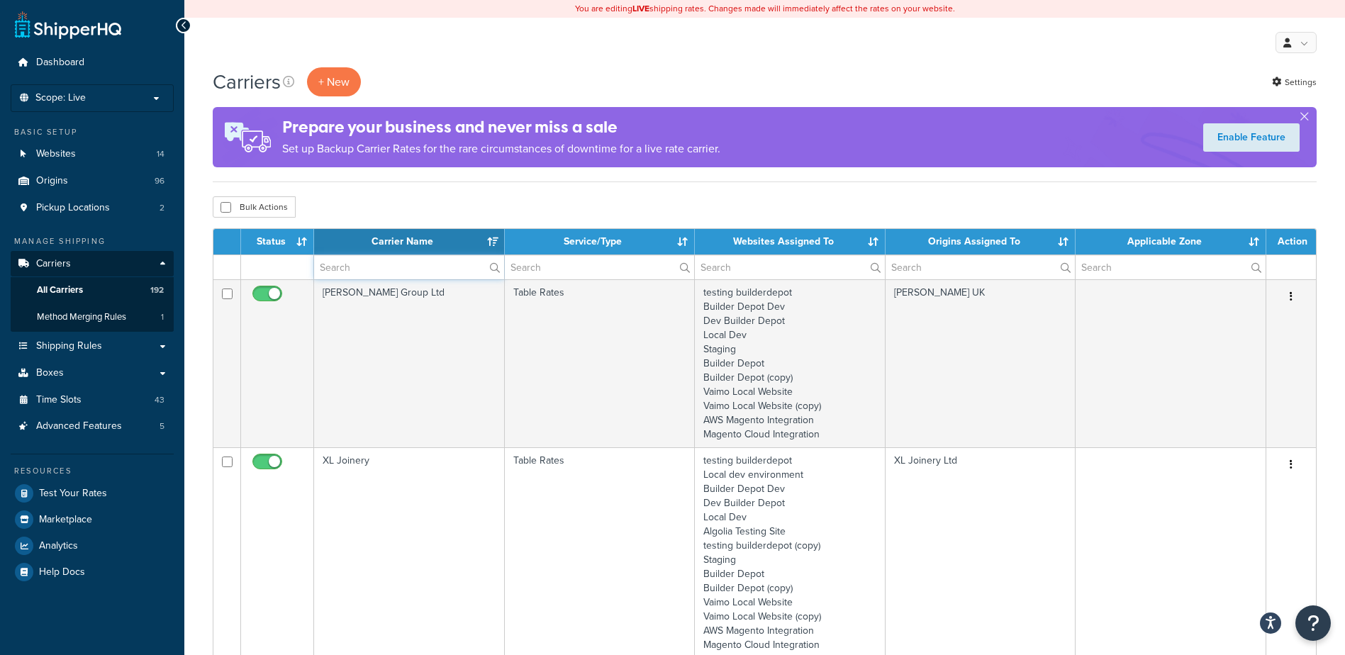
click at [343, 275] on input "text" at bounding box center [409, 267] width 190 height 24
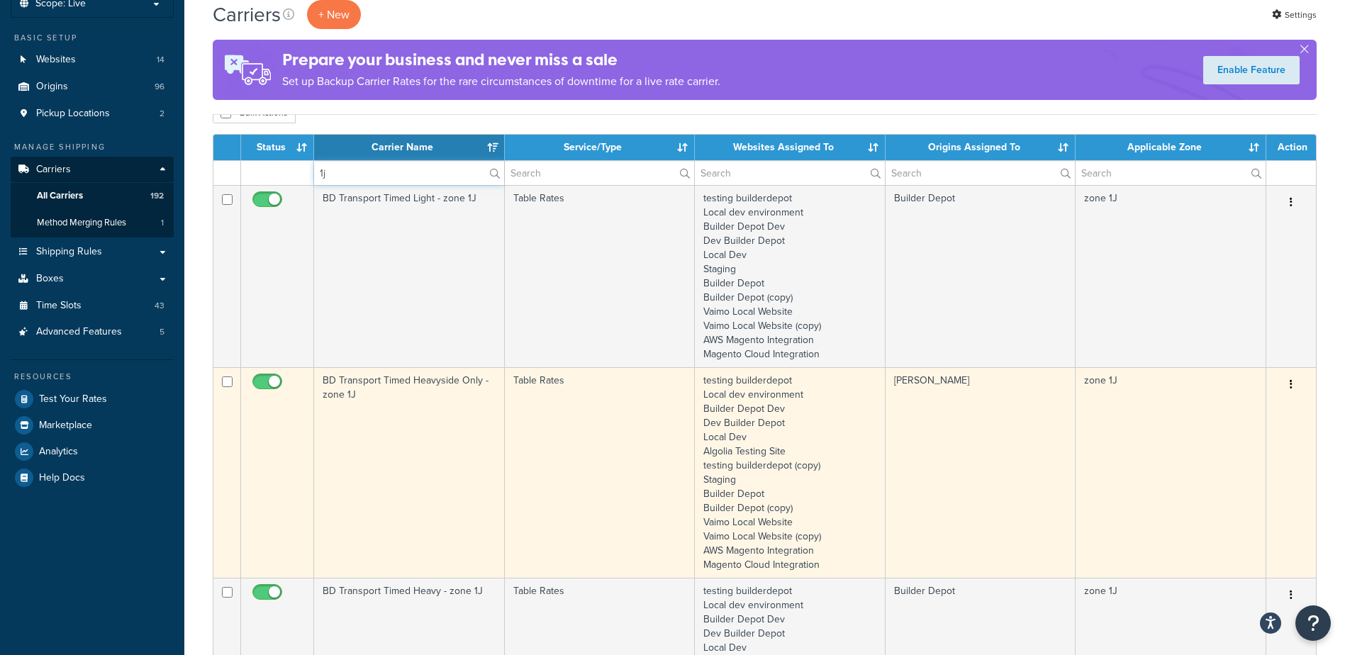
scroll to position [354, 0]
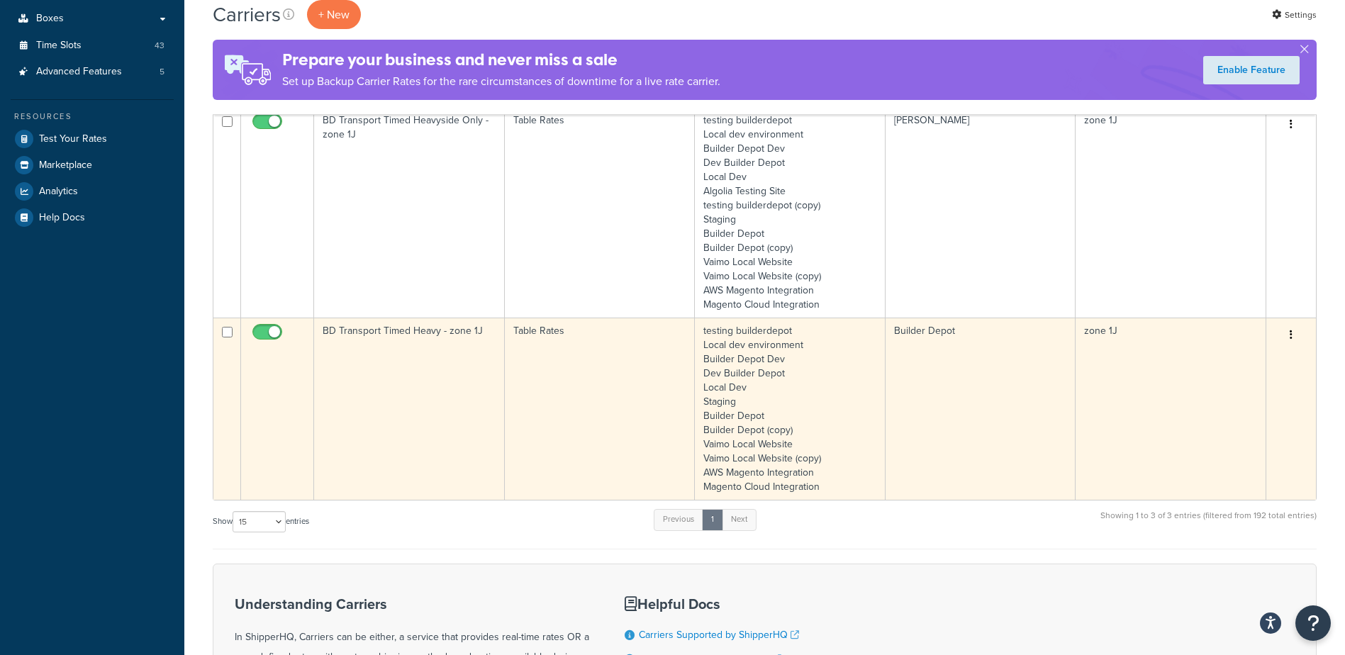
type input "1j"
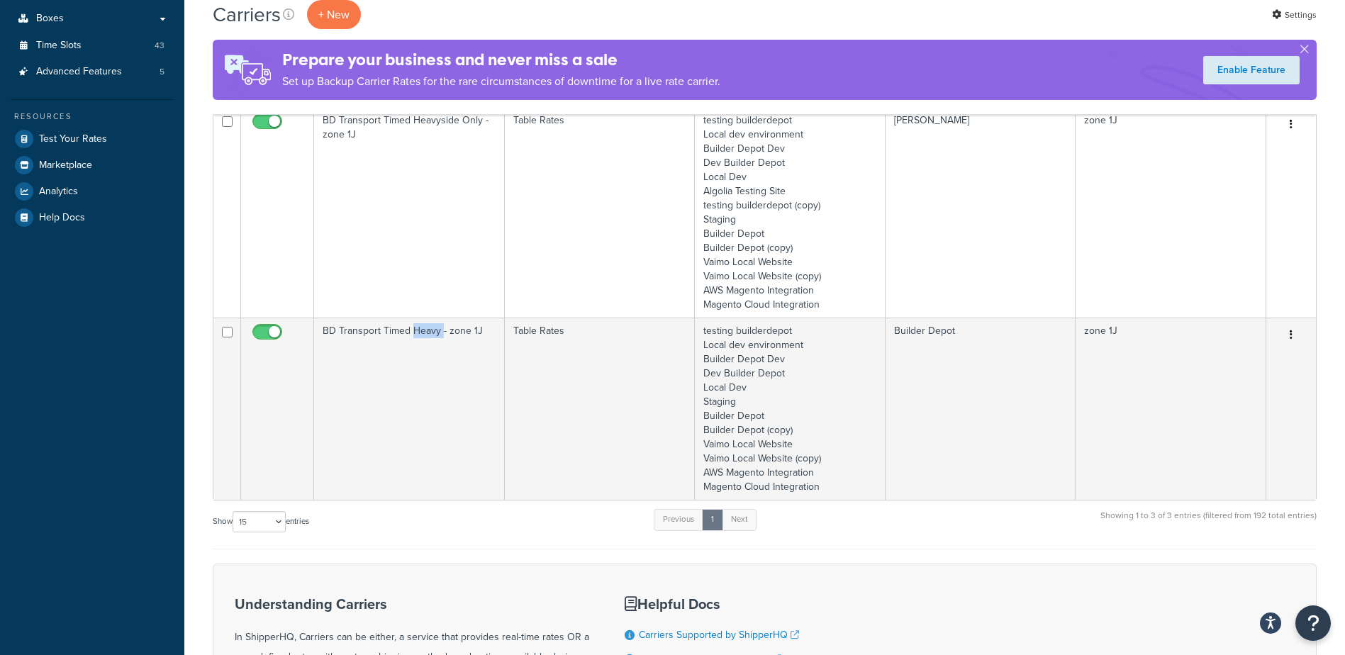
click at [426, 371] on td "BD Transport Timed Heavy - zone 1J" at bounding box center [409, 409] width 191 height 182
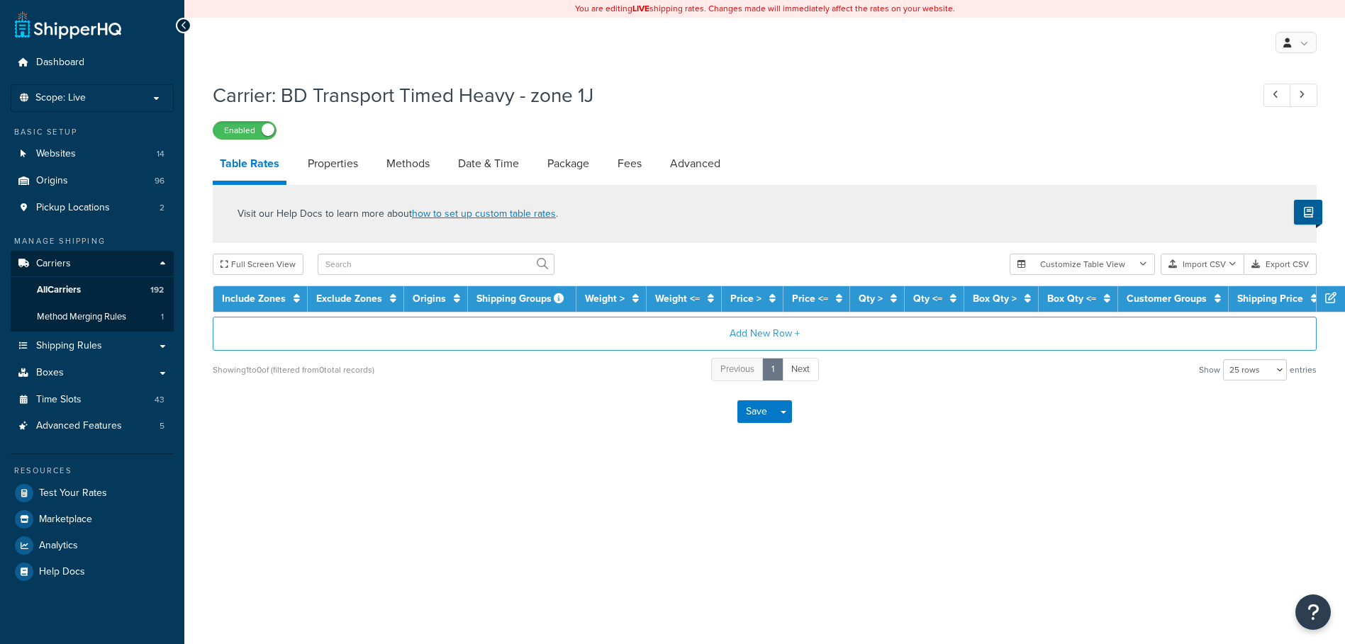
select select "25"
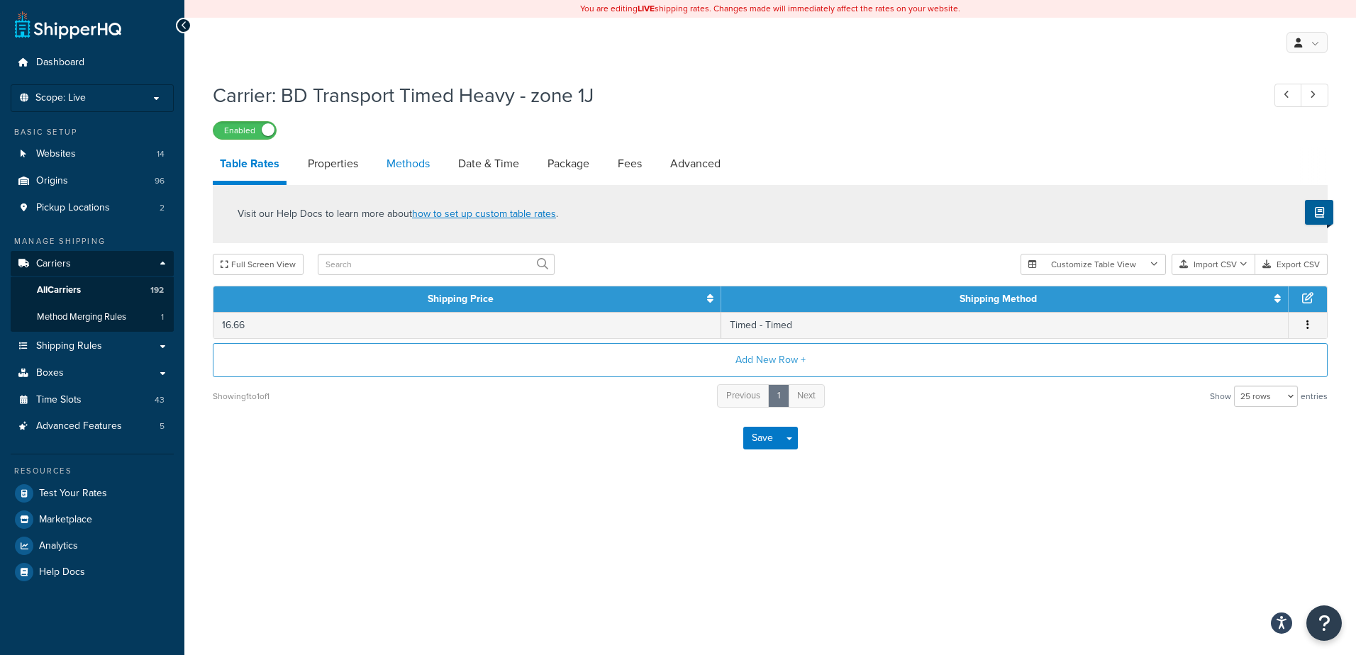
click at [401, 162] on link "Methods" at bounding box center [407, 164] width 57 height 34
select select "25"
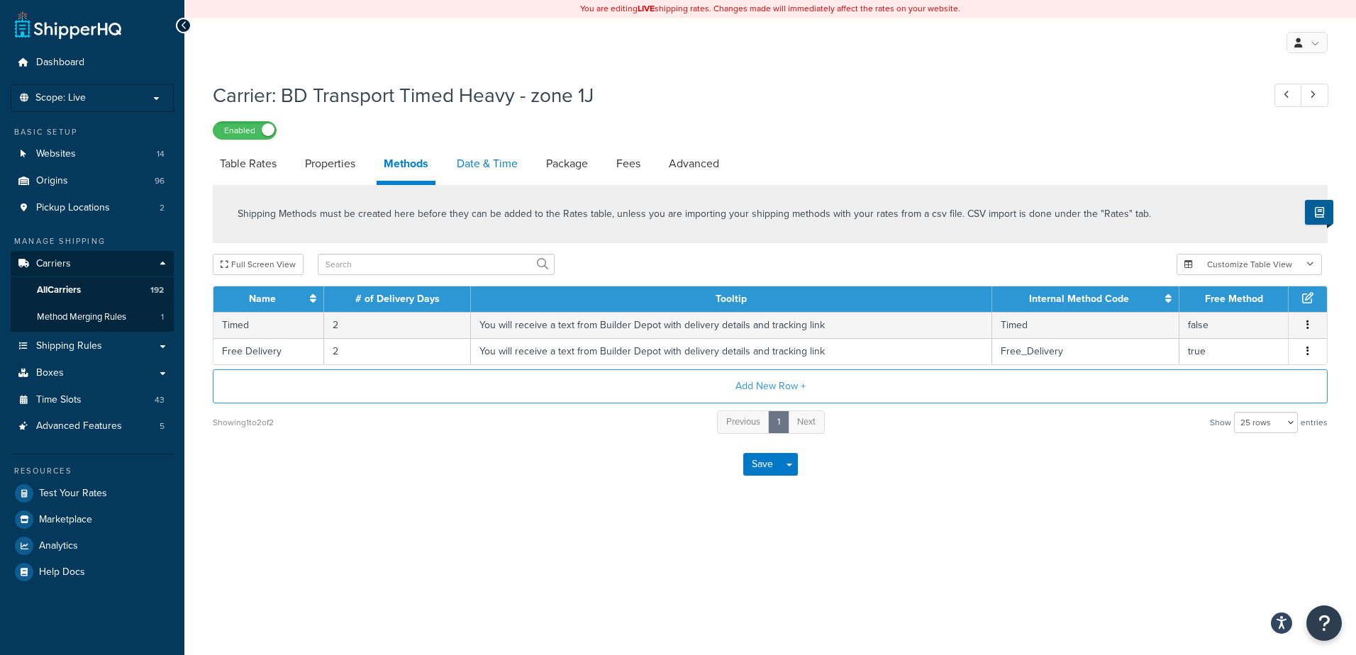
click at [476, 159] on link "Date & Time" at bounding box center [486, 164] width 75 height 34
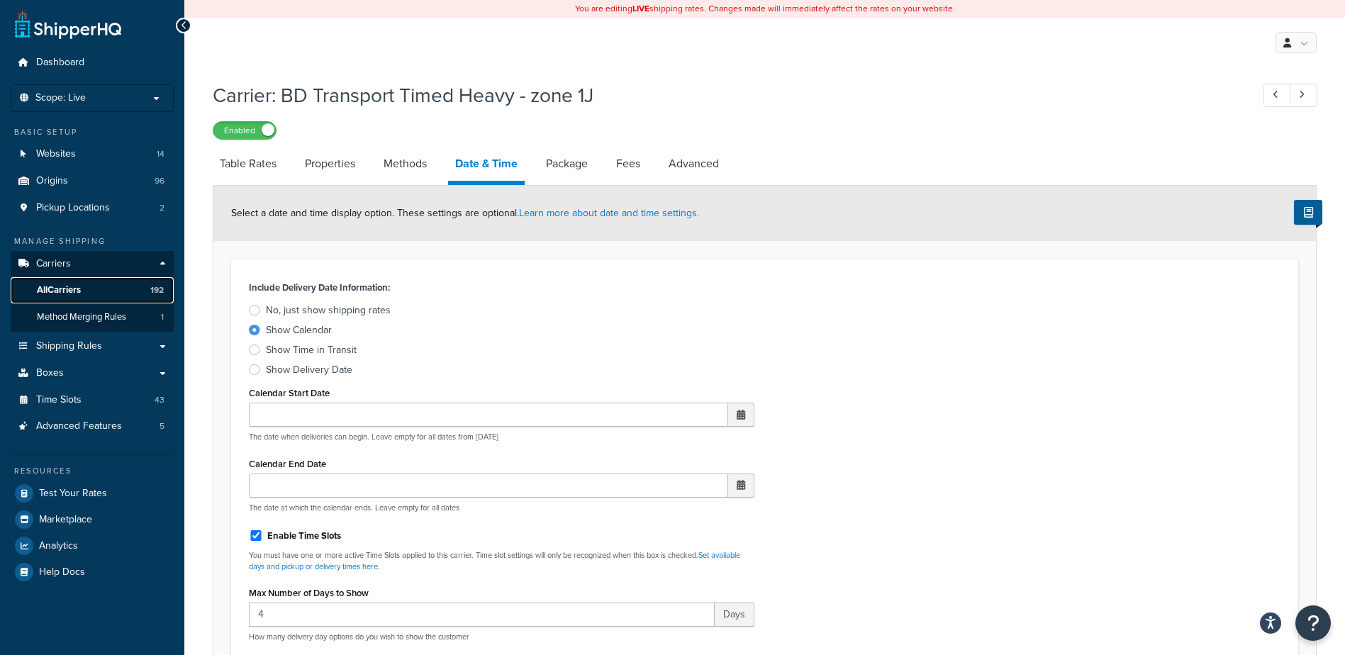
click at [80, 286] on span "All Carriers" at bounding box center [59, 290] width 44 height 12
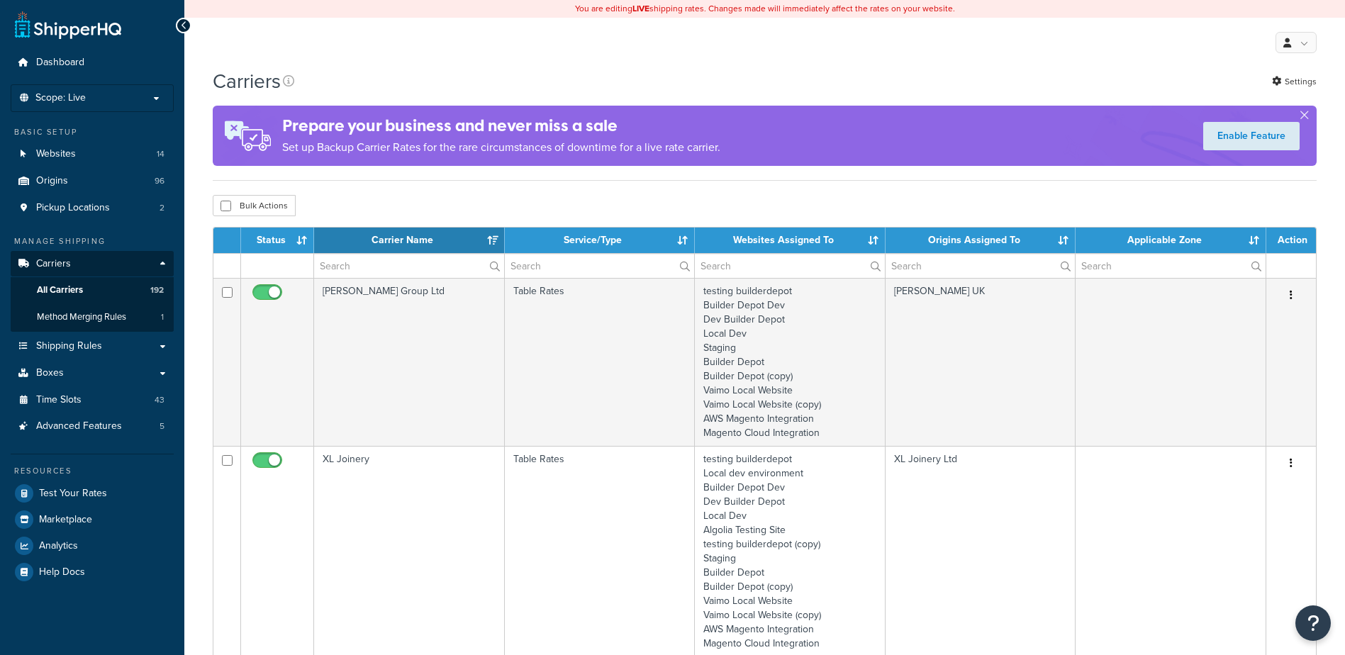
select select "15"
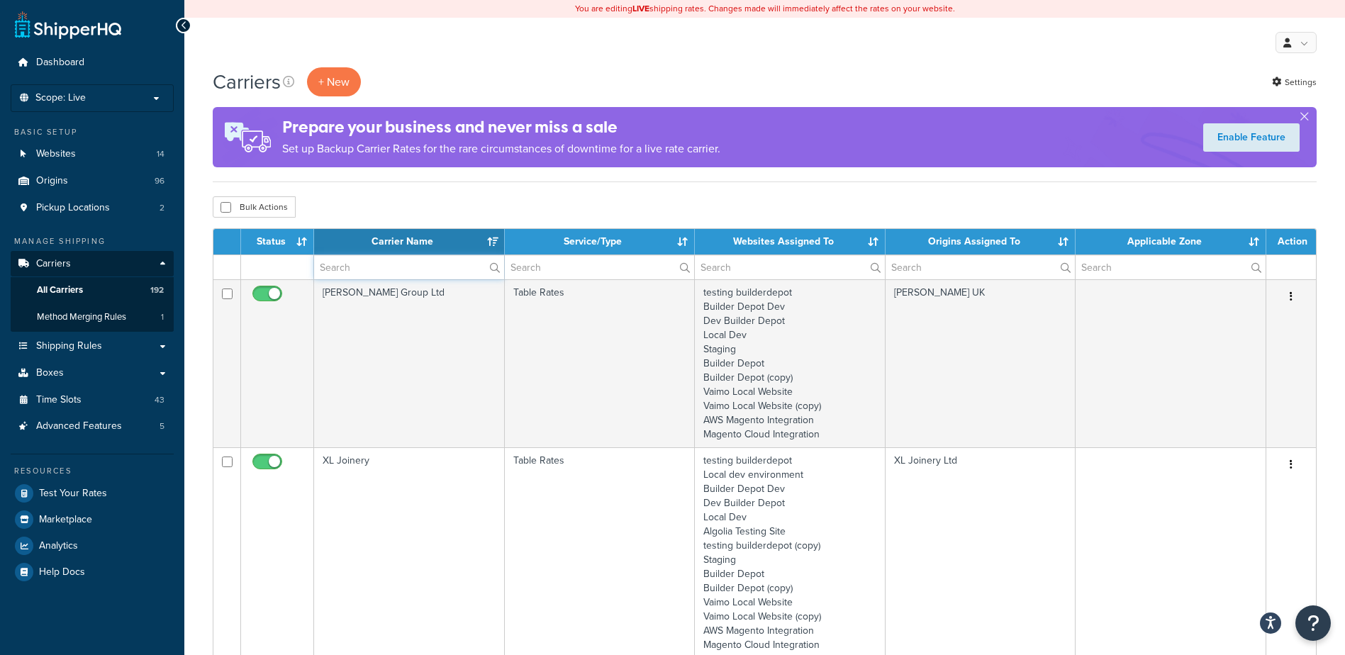
click at [367, 273] on input "text" at bounding box center [409, 267] width 190 height 24
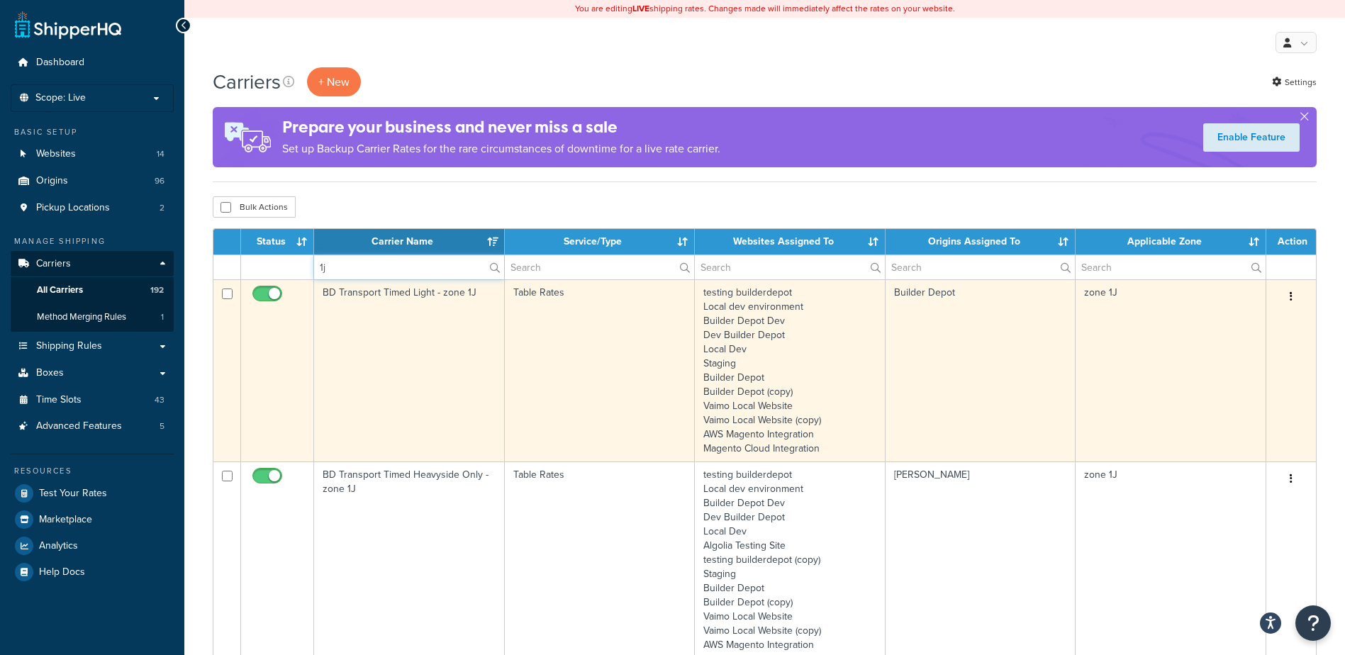
type input "1j"
click at [457, 364] on td "BD Transport Timed Light - zone 1J" at bounding box center [409, 370] width 191 height 182
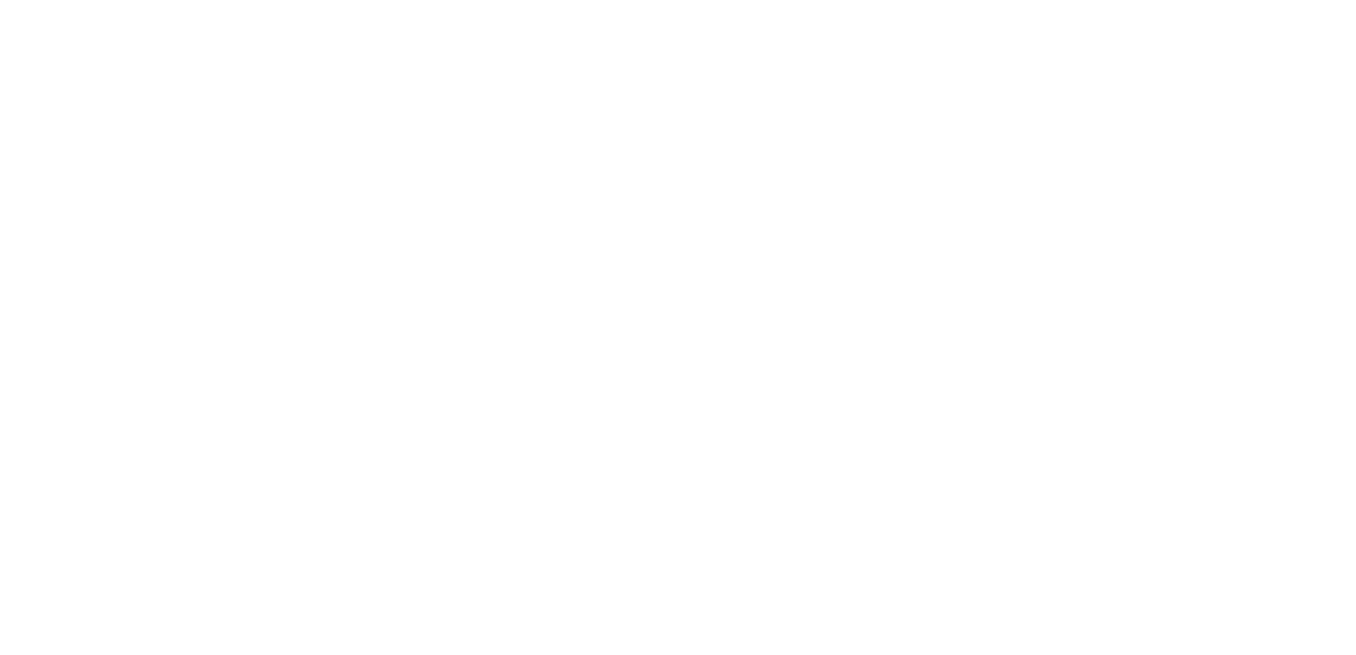
select select "25"
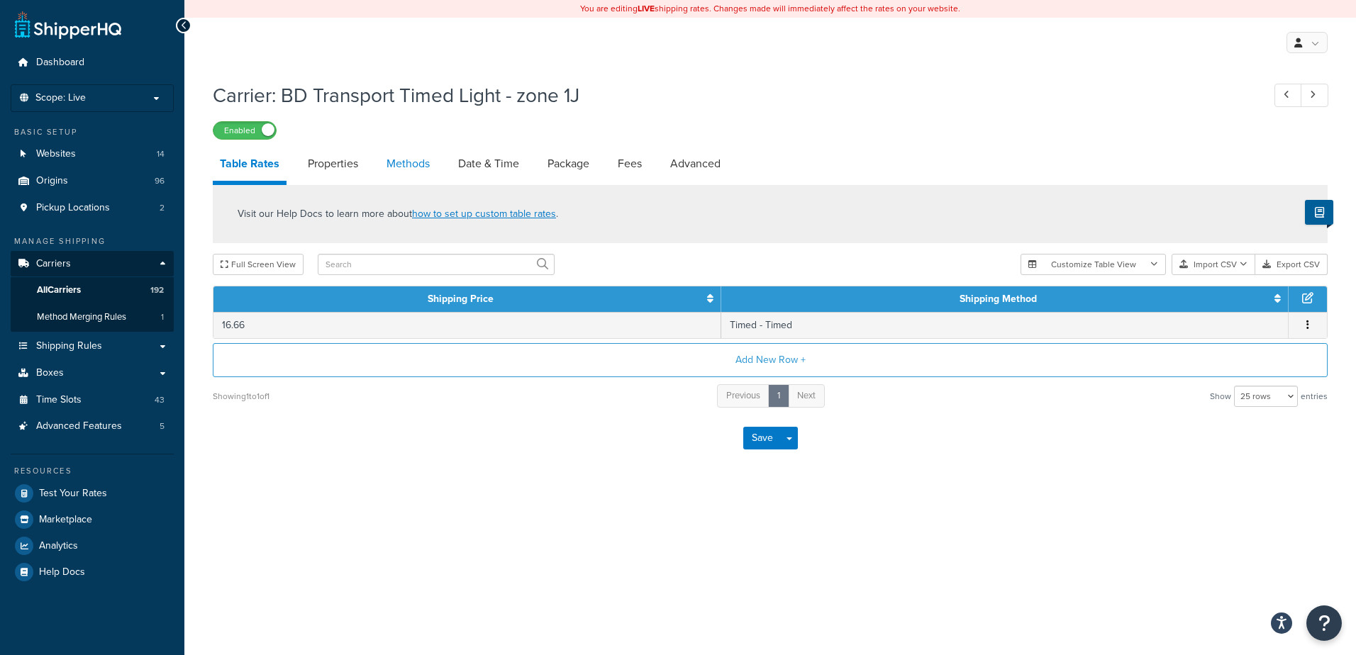
drag, startPoint x: 0, startPoint y: 0, endPoint x: 412, endPoint y: 164, distance: 443.5
click at [412, 164] on link "Methods" at bounding box center [407, 164] width 57 height 34
select select "25"
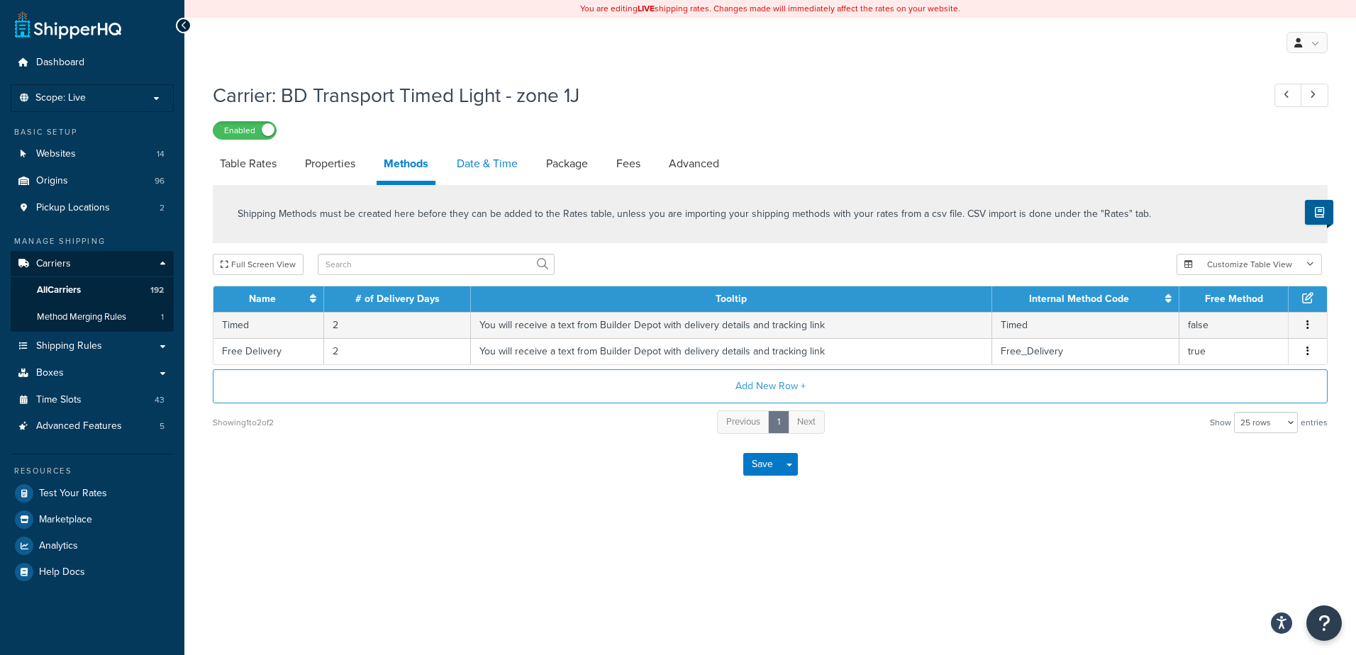
click at [472, 162] on link "Date & Time" at bounding box center [486, 164] width 75 height 34
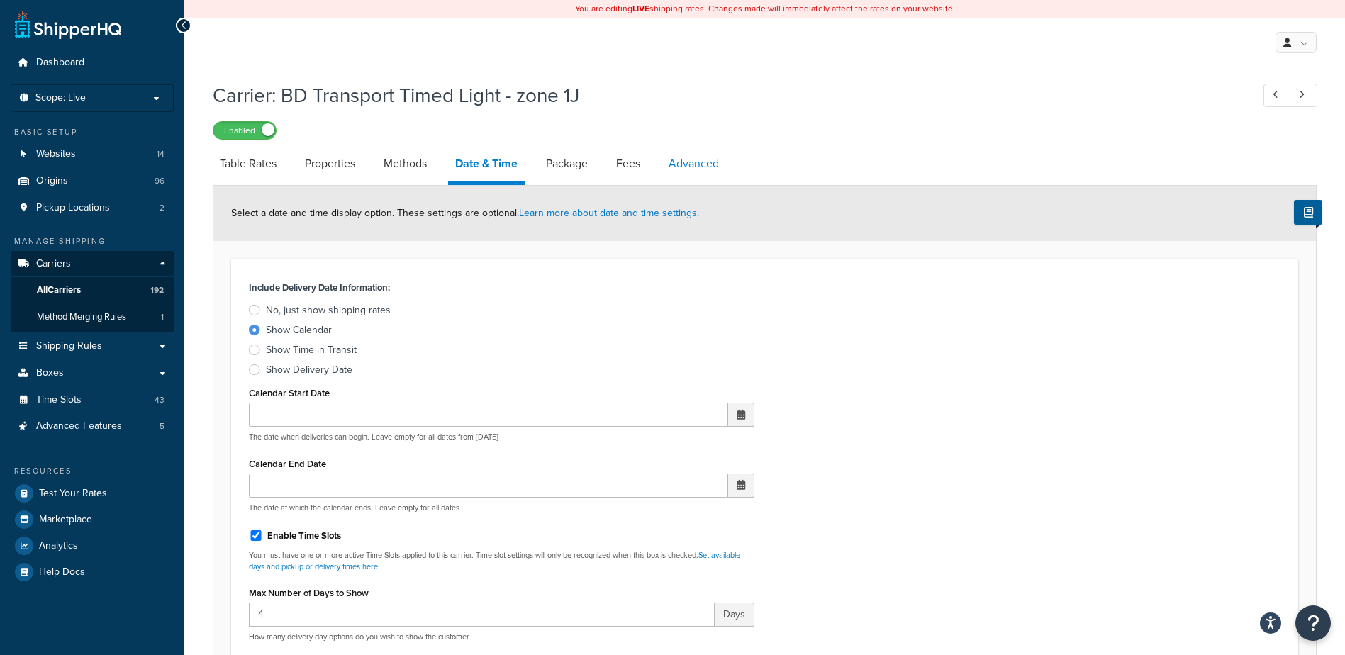
click at [686, 169] on link "Advanced" at bounding box center [693, 164] width 65 height 34
select select "false"
